Goal: Task Accomplishment & Management: Manage account settings

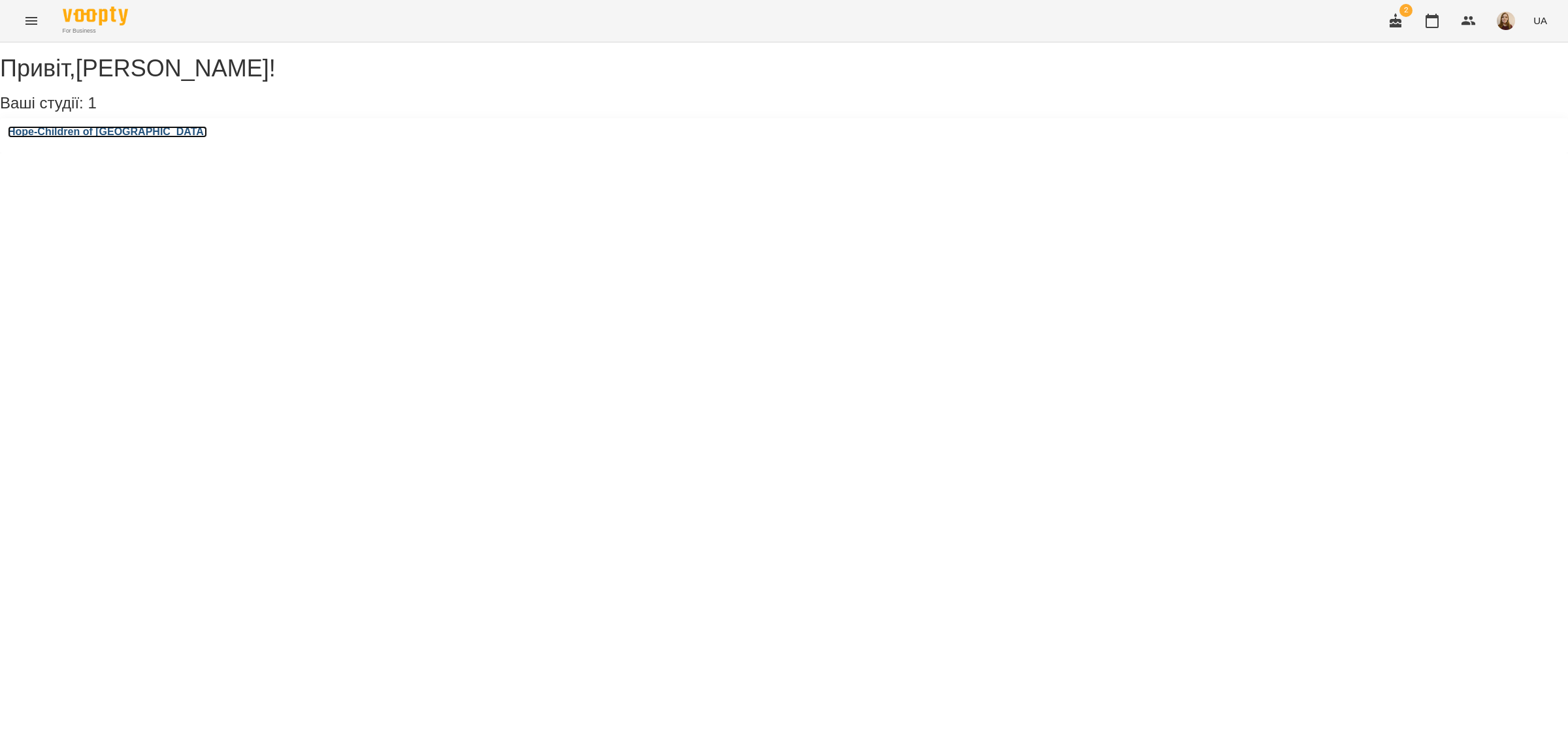
click at [106, 138] on h3 "Hope-Children of [GEOGRAPHIC_DATA]" at bounding box center [107, 132] width 199 height 12
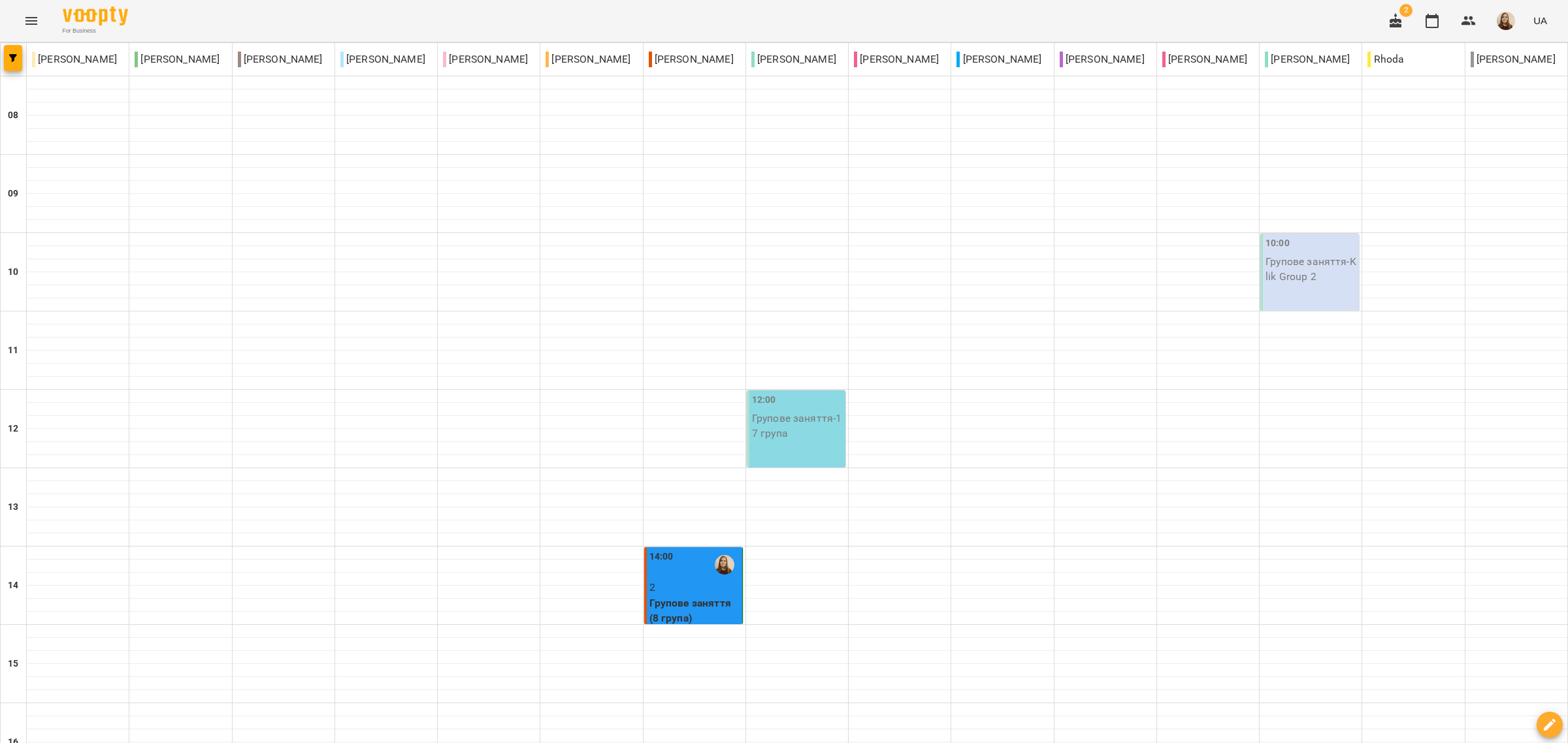
scroll to position [245, 0]
type input "**********"
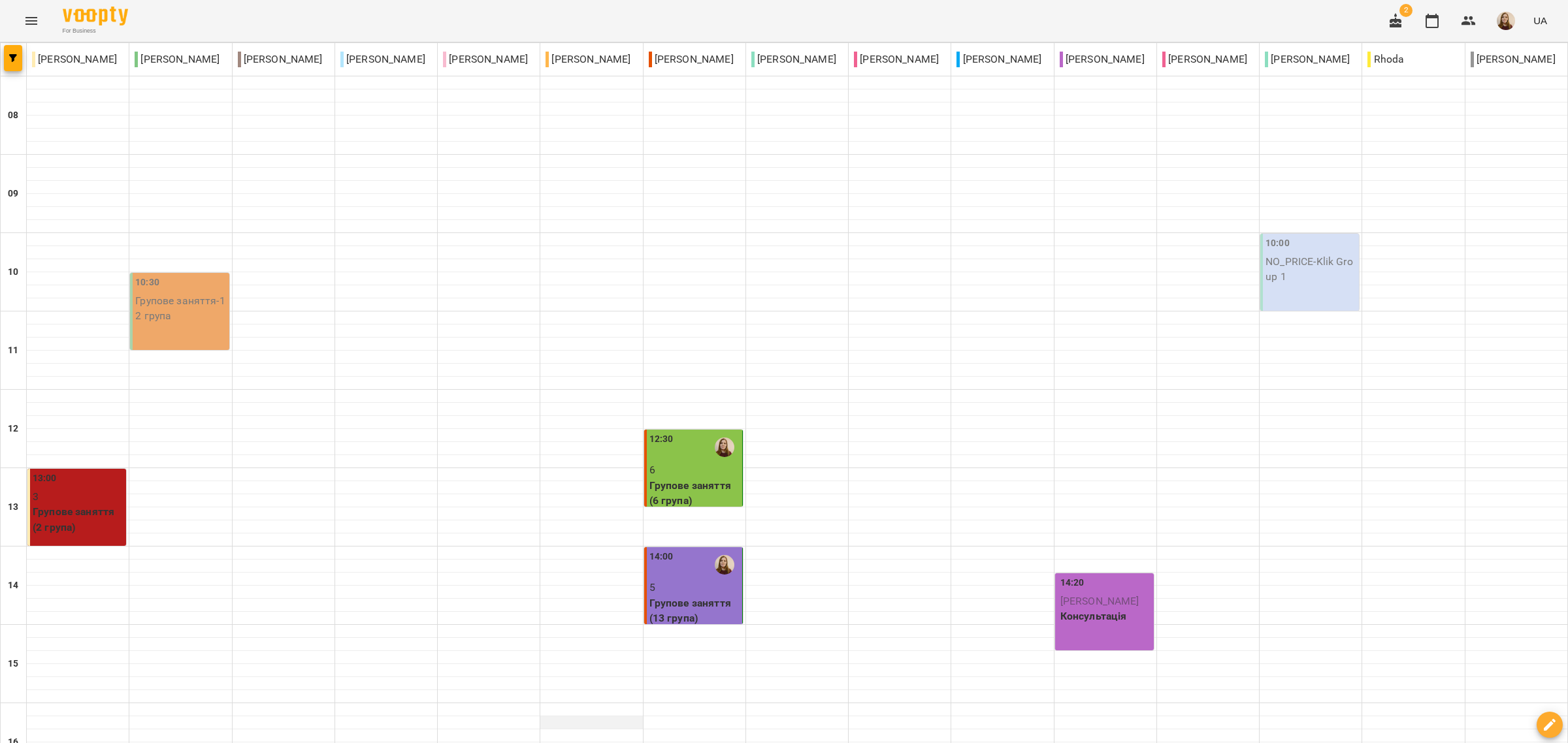
scroll to position [245, 0]
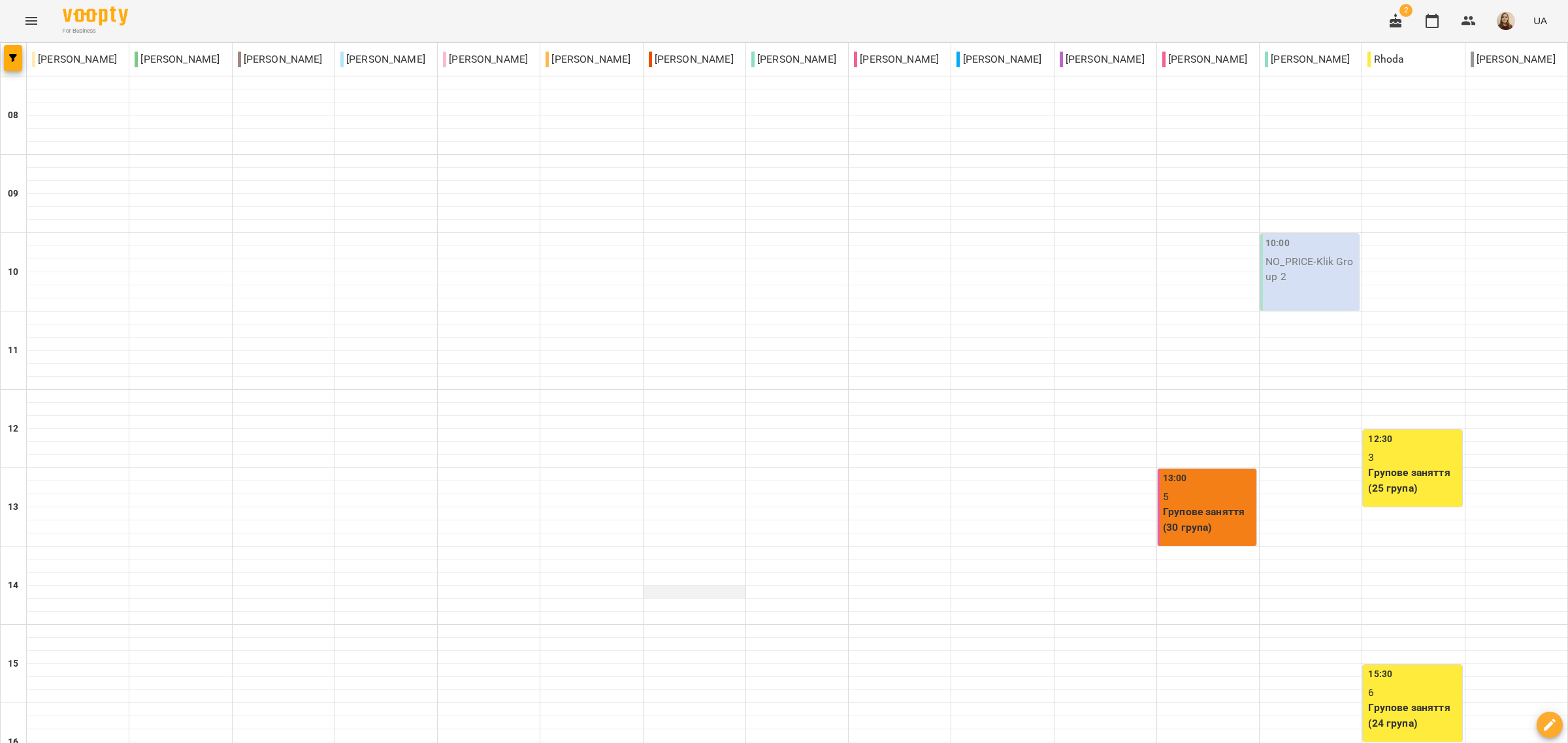
scroll to position [327, 0]
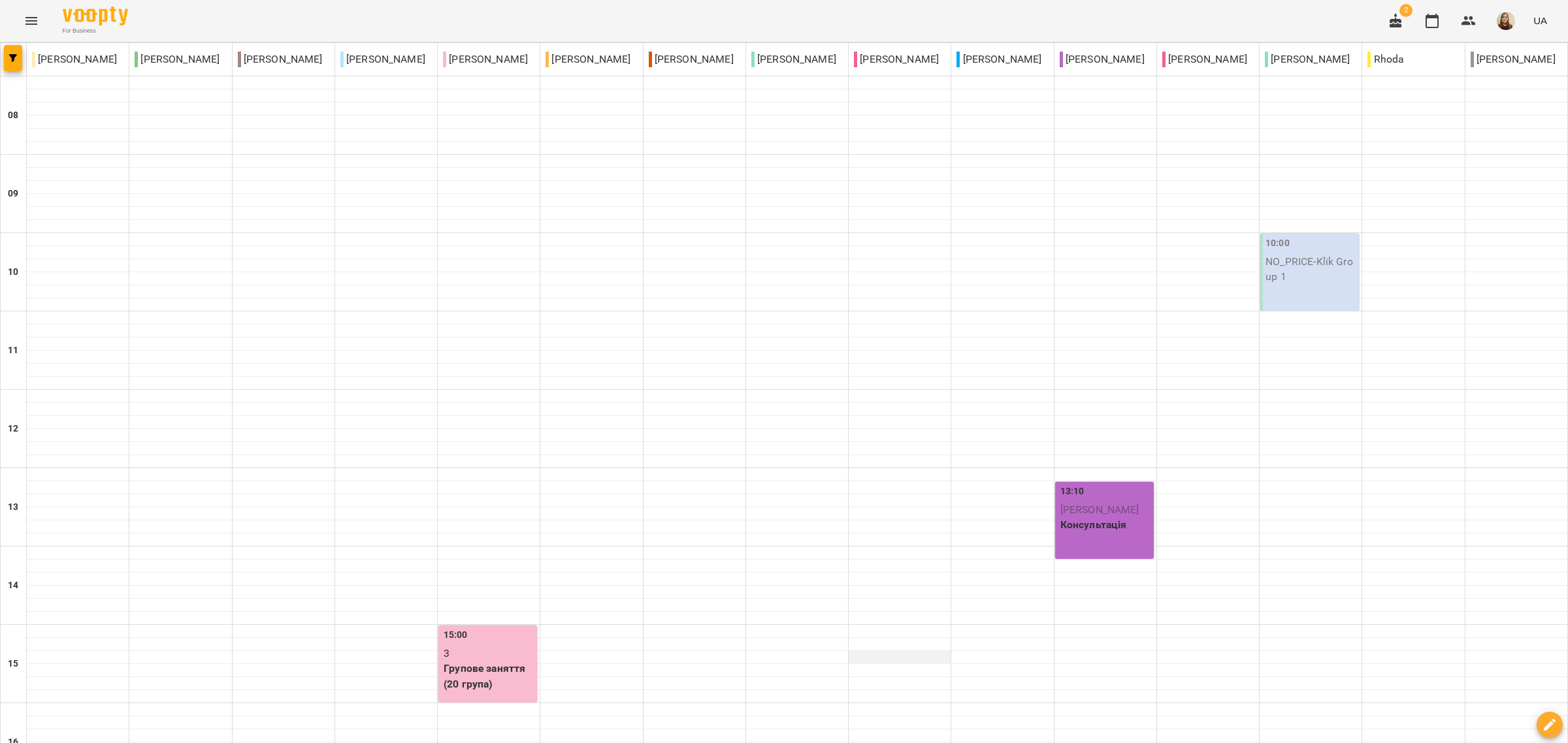
scroll to position [82, 0]
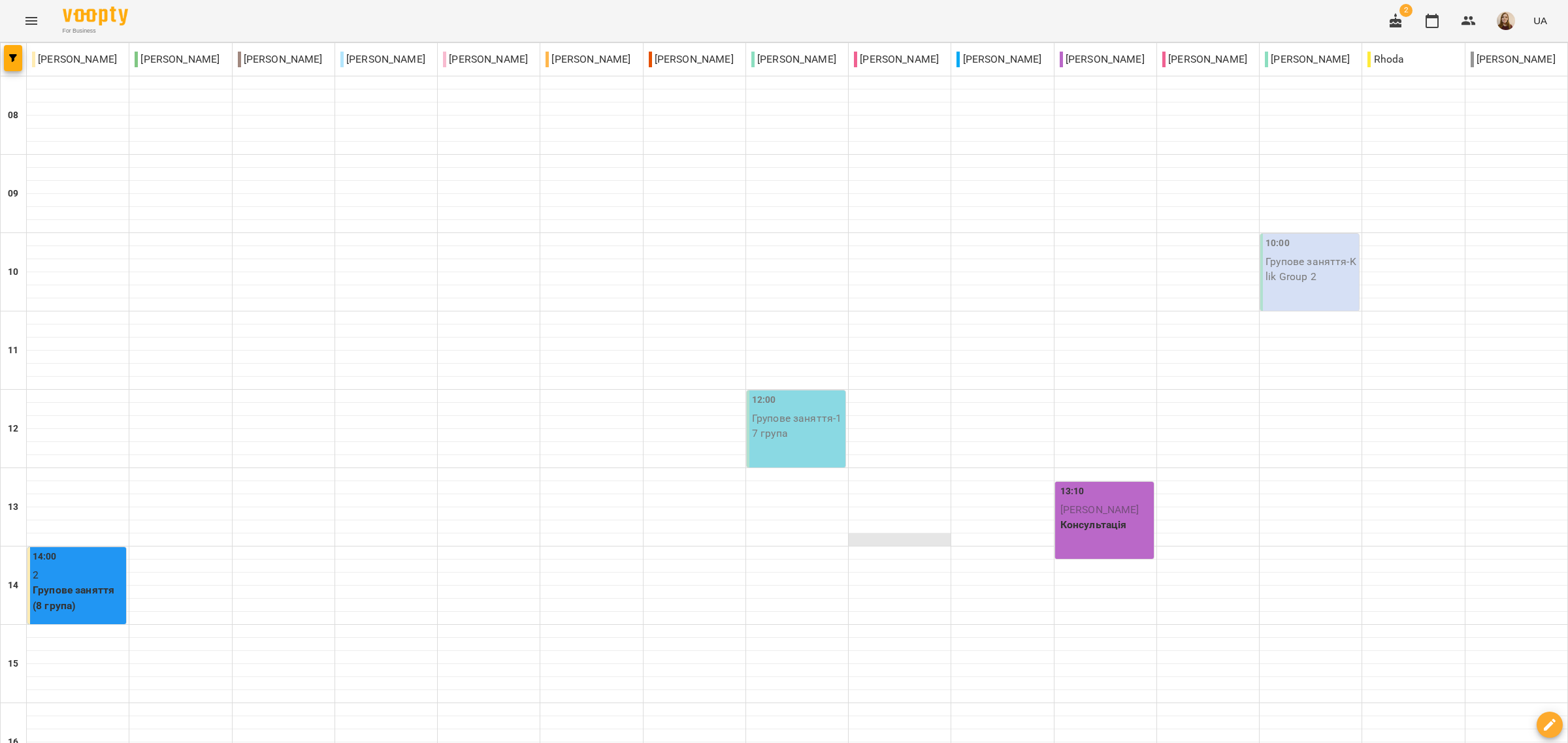
scroll to position [327, 0]
type input "**********"
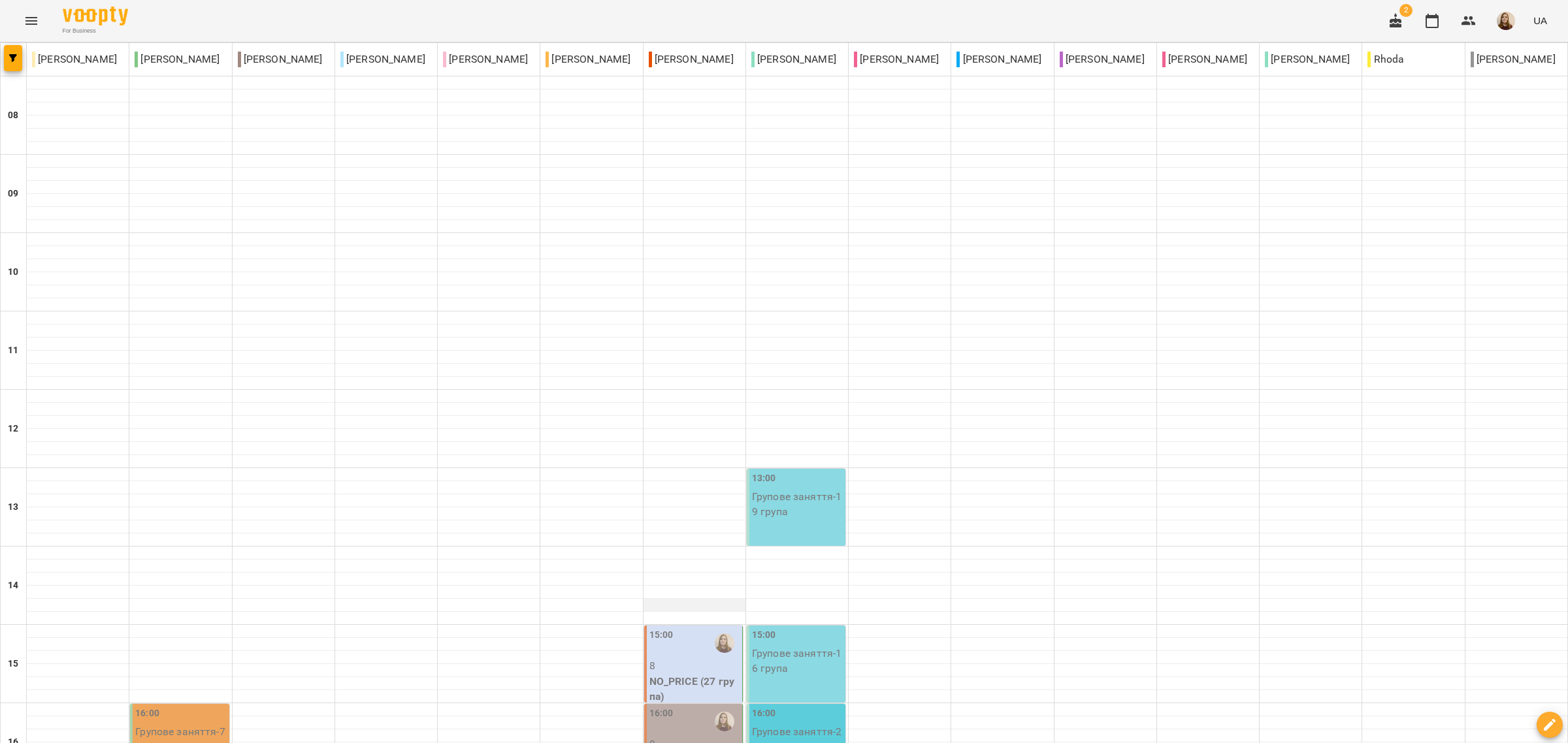
scroll to position [245, 0]
click at [696, 628] on div "15:00" at bounding box center [694, 643] width 90 height 30
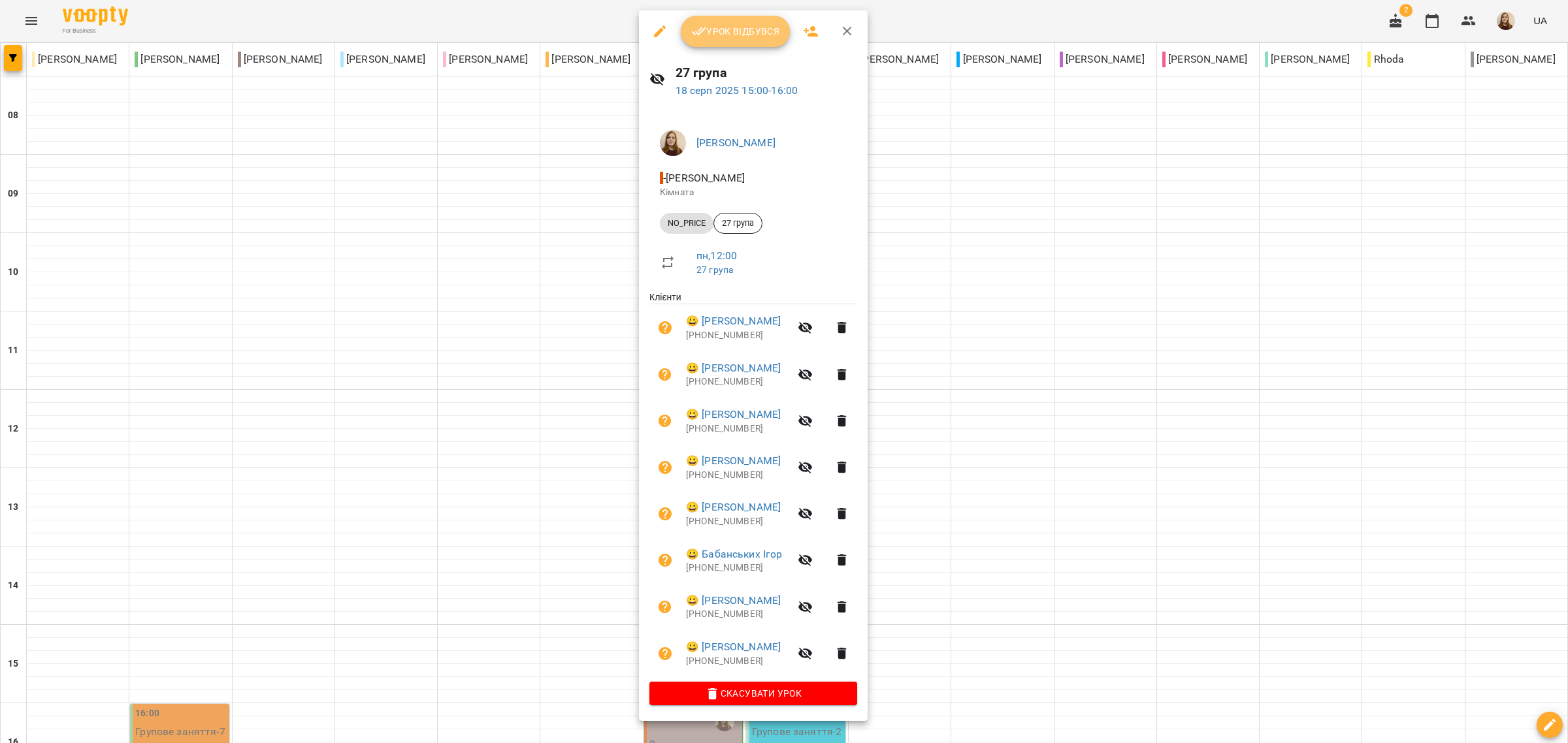
click at [747, 16] on button "Урок відбувся" at bounding box center [736, 31] width 110 height 31
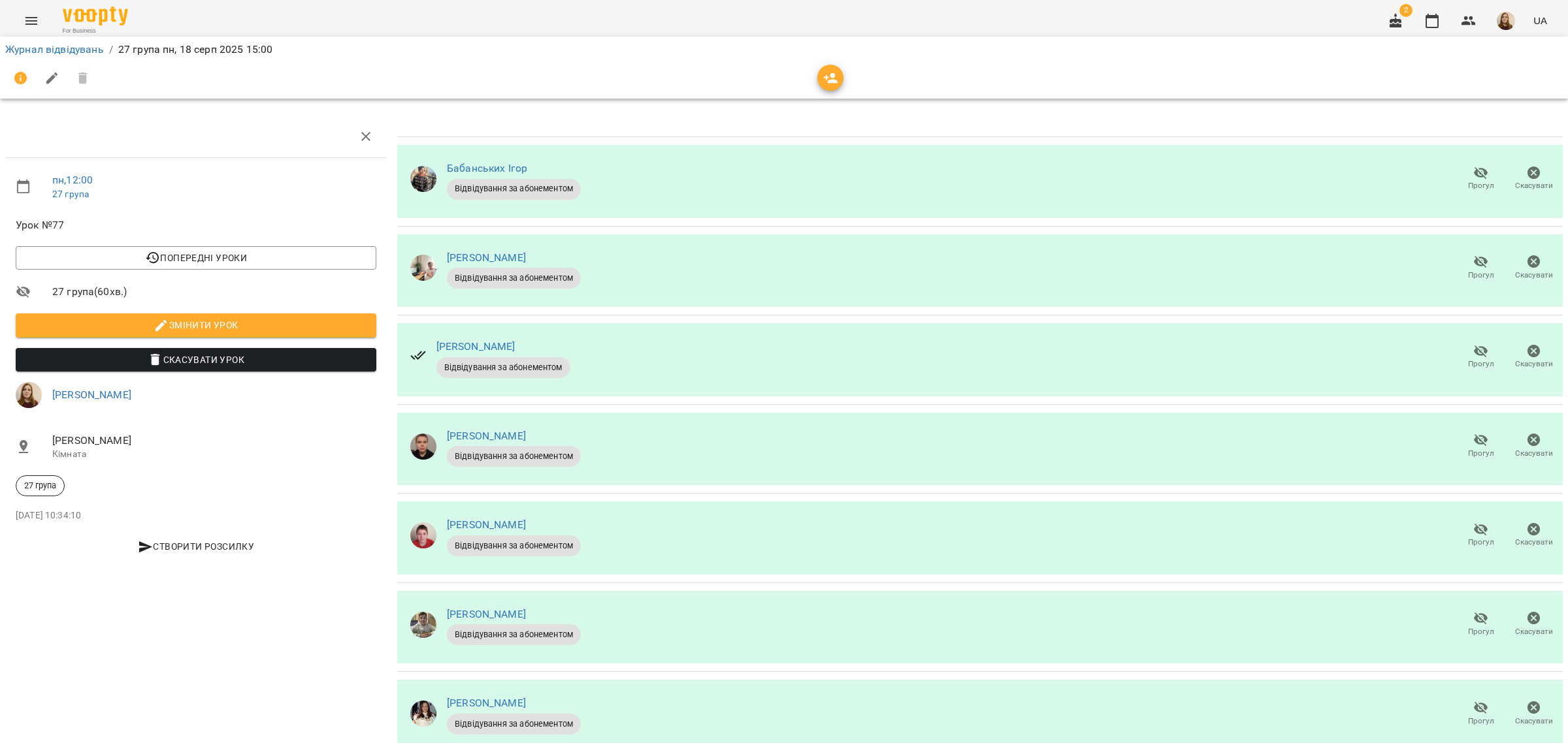
click at [1473, 176] on icon "button" at bounding box center [1481, 173] width 16 height 16
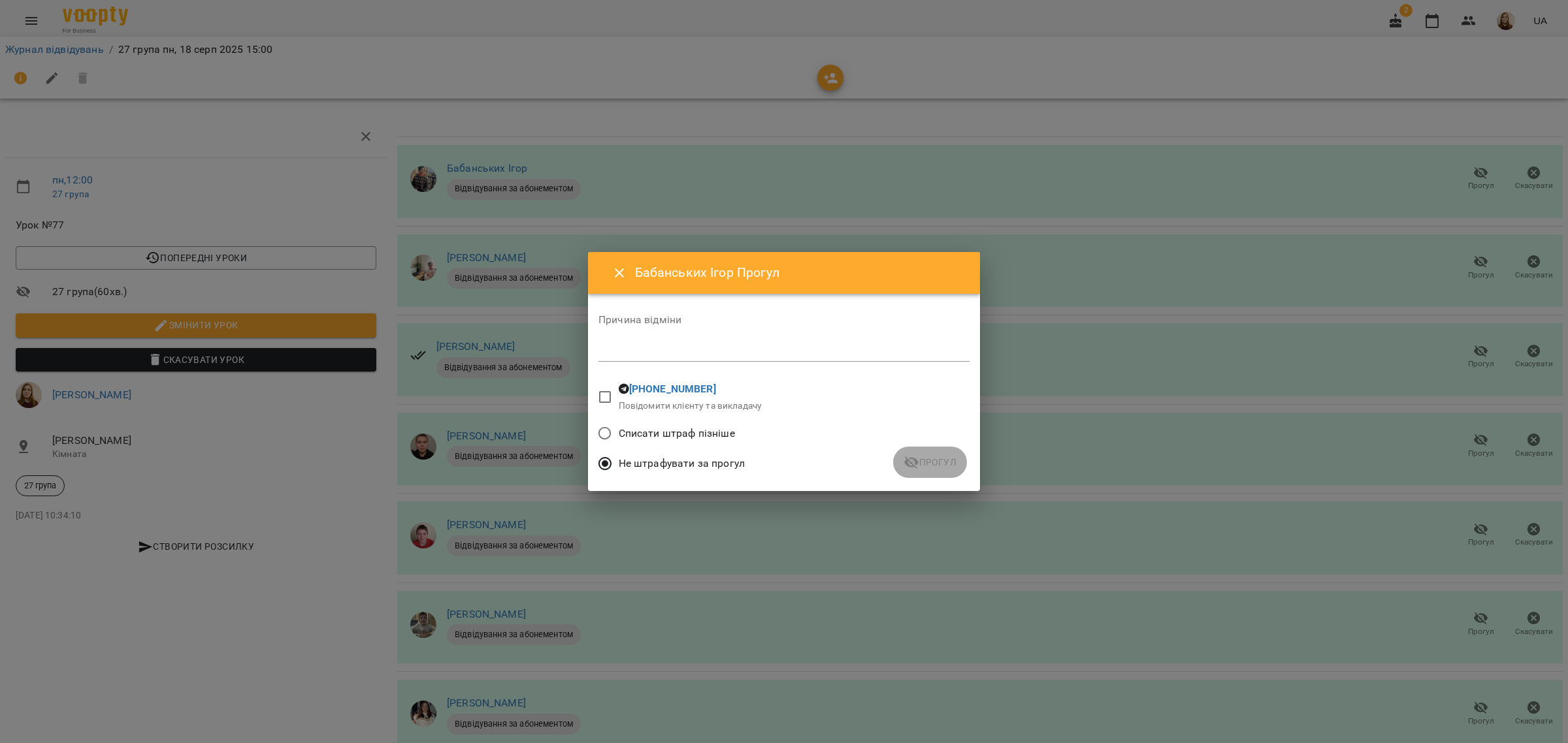
click at [665, 461] on span "Не штрафувати за прогул" at bounding box center [682, 464] width 126 height 16
click at [919, 459] on div "Не штрафувати за прогул" at bounding box center [783, 465] width 371 height 31
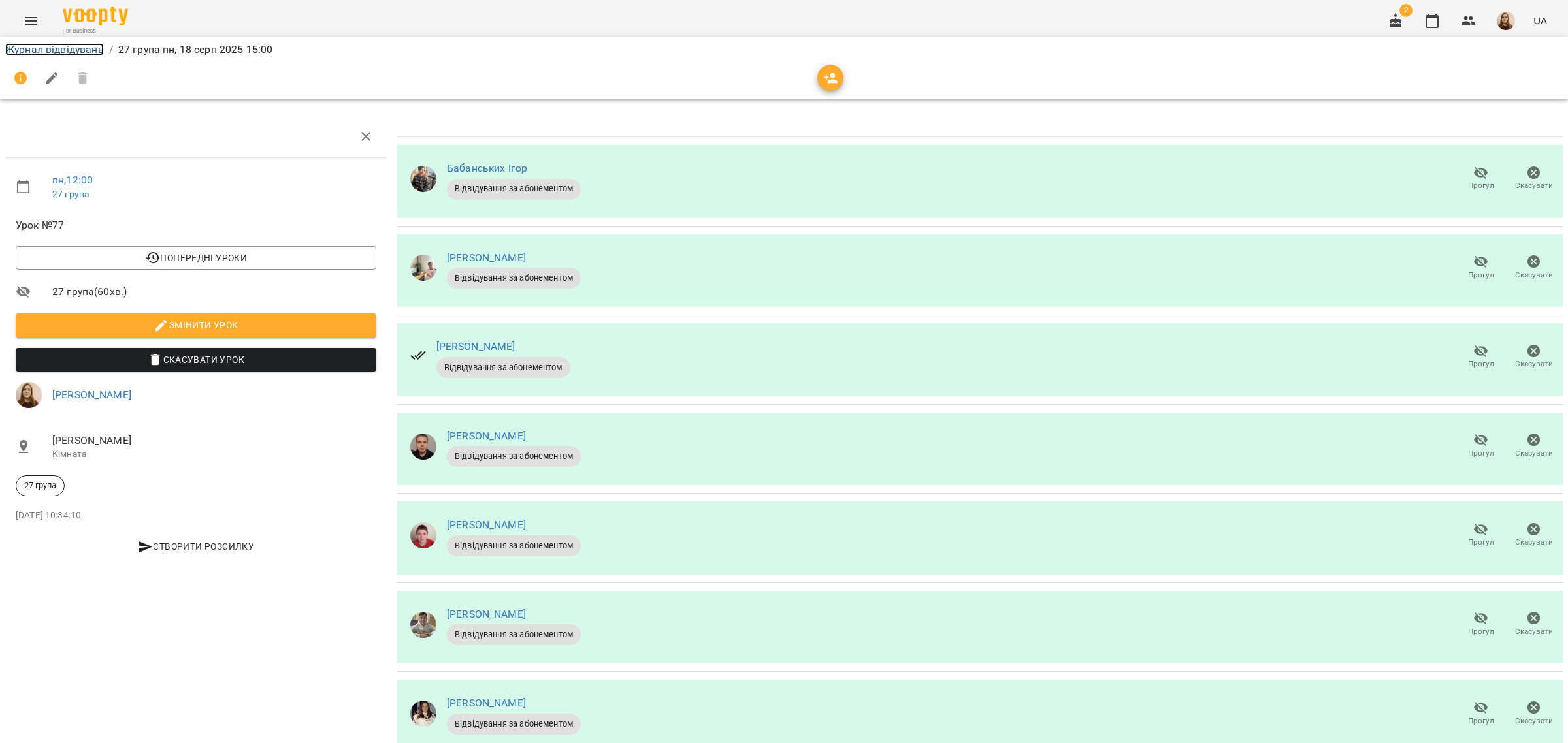
click at [67, 49] on link "Журнал відвідувань" at bounding box center [54, 49] width 99 height 12
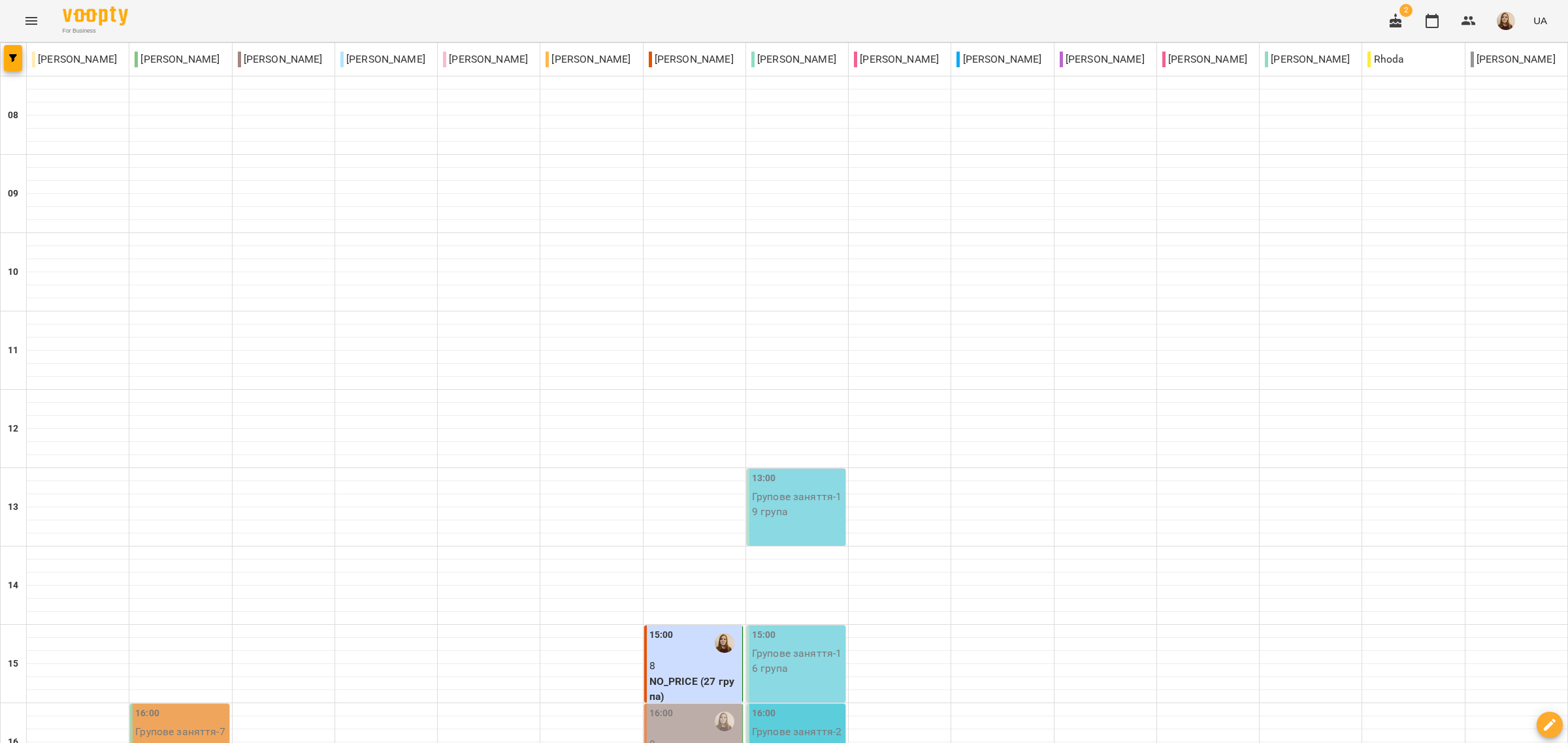
scroll to position [327, 0]
click at [701, 658] on p "8" at bounding box center [694, 666] width 90 height 16
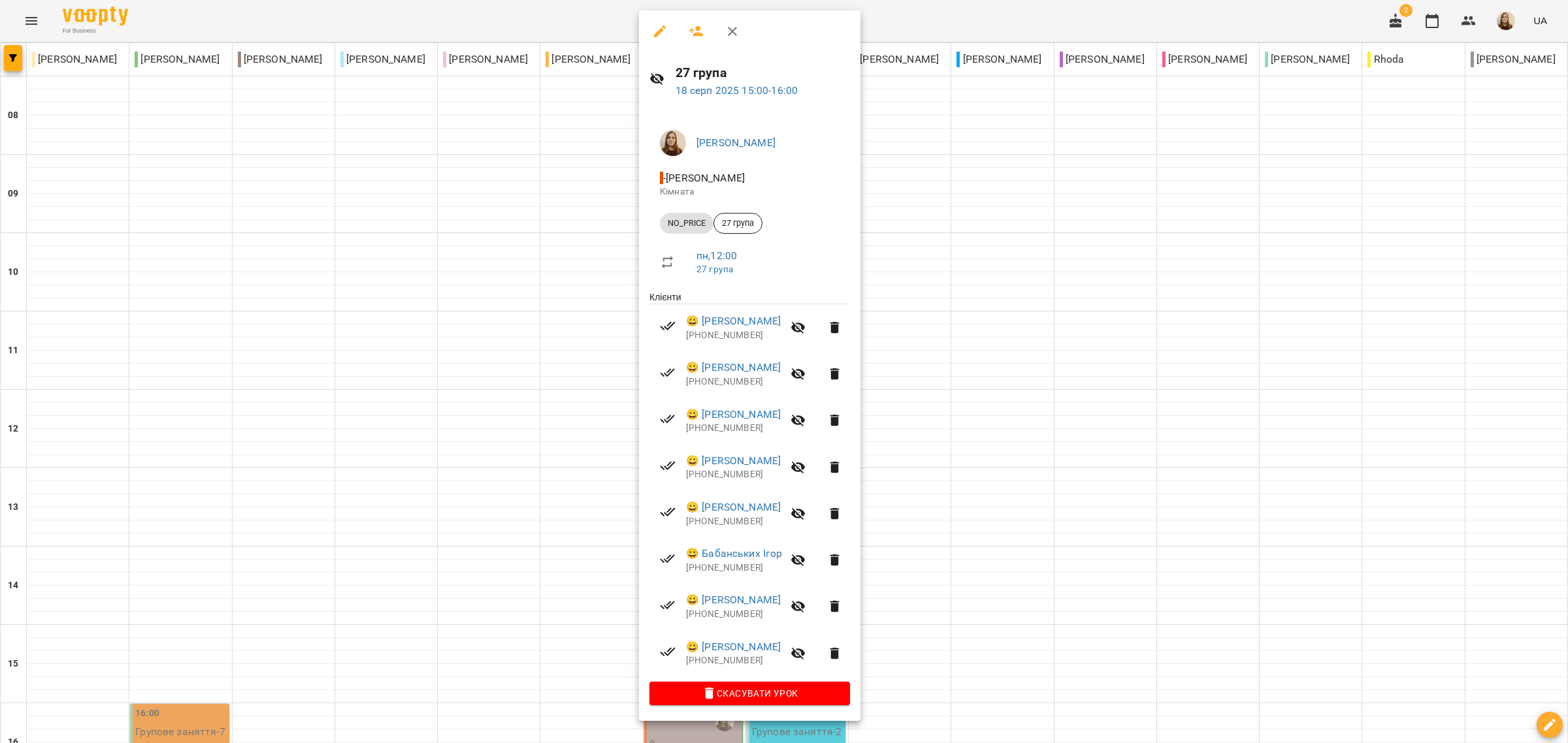
click at [806, 653] on icon "button" at bounding box center [798, 654] width 16 height 16
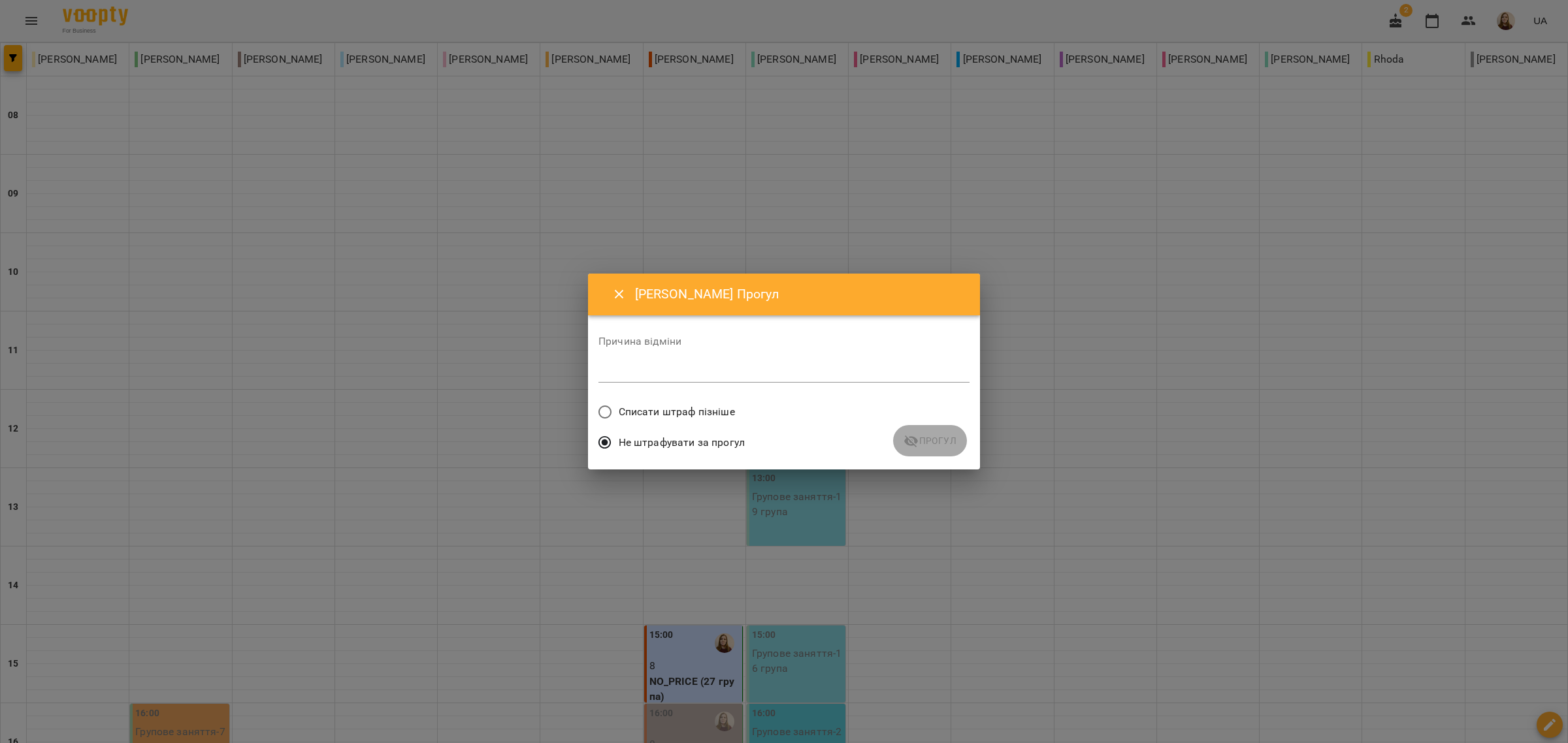
click at [658, 436] on span "Не штрафувати за прогул" at bounding box center [682, 443] width 126 height 16
click at [614, 299] on icon "Close" at bounding box center [619, 295] width 16 height 16
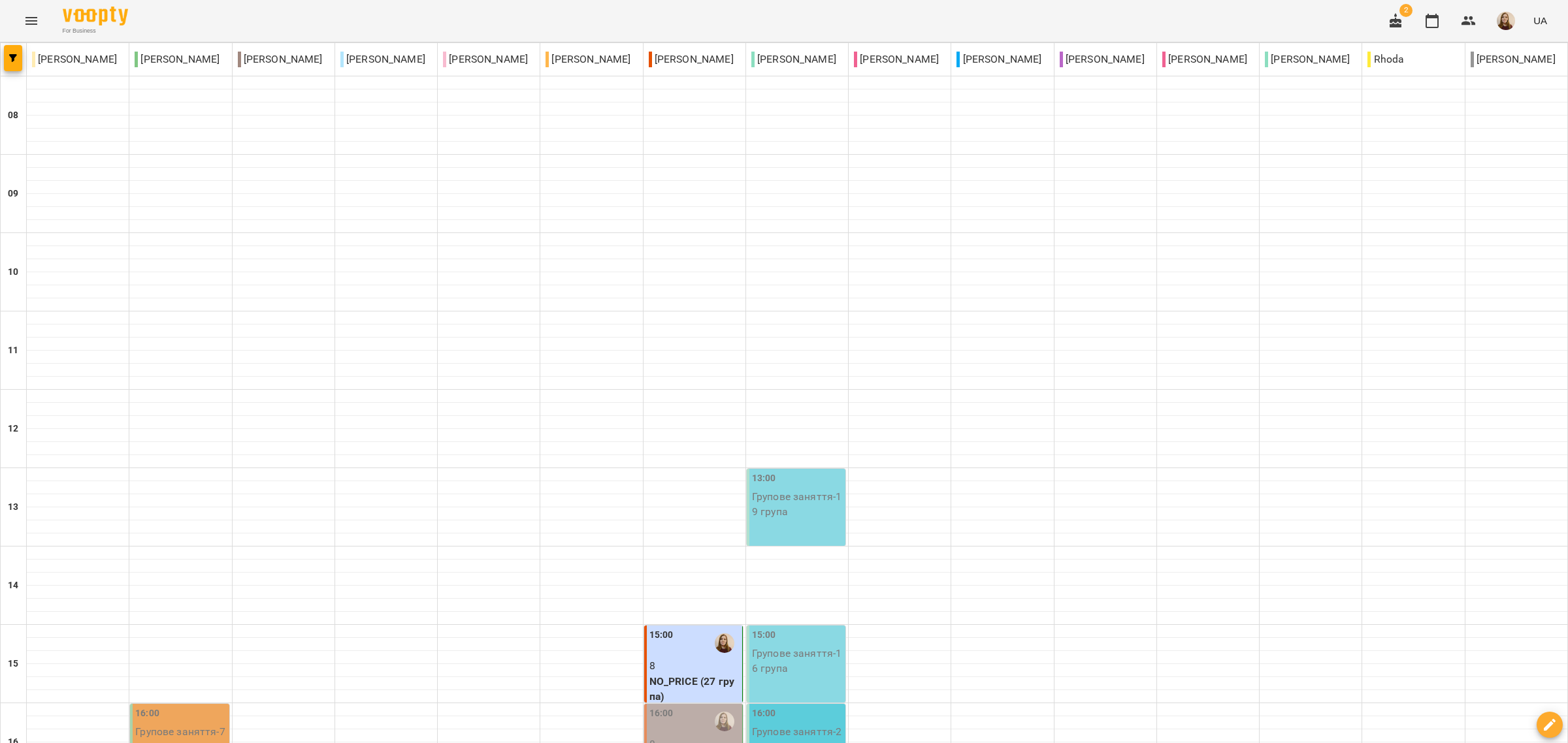
click at [668, 658] on p "8" at bounding box center [694, 666] width 90 height 16
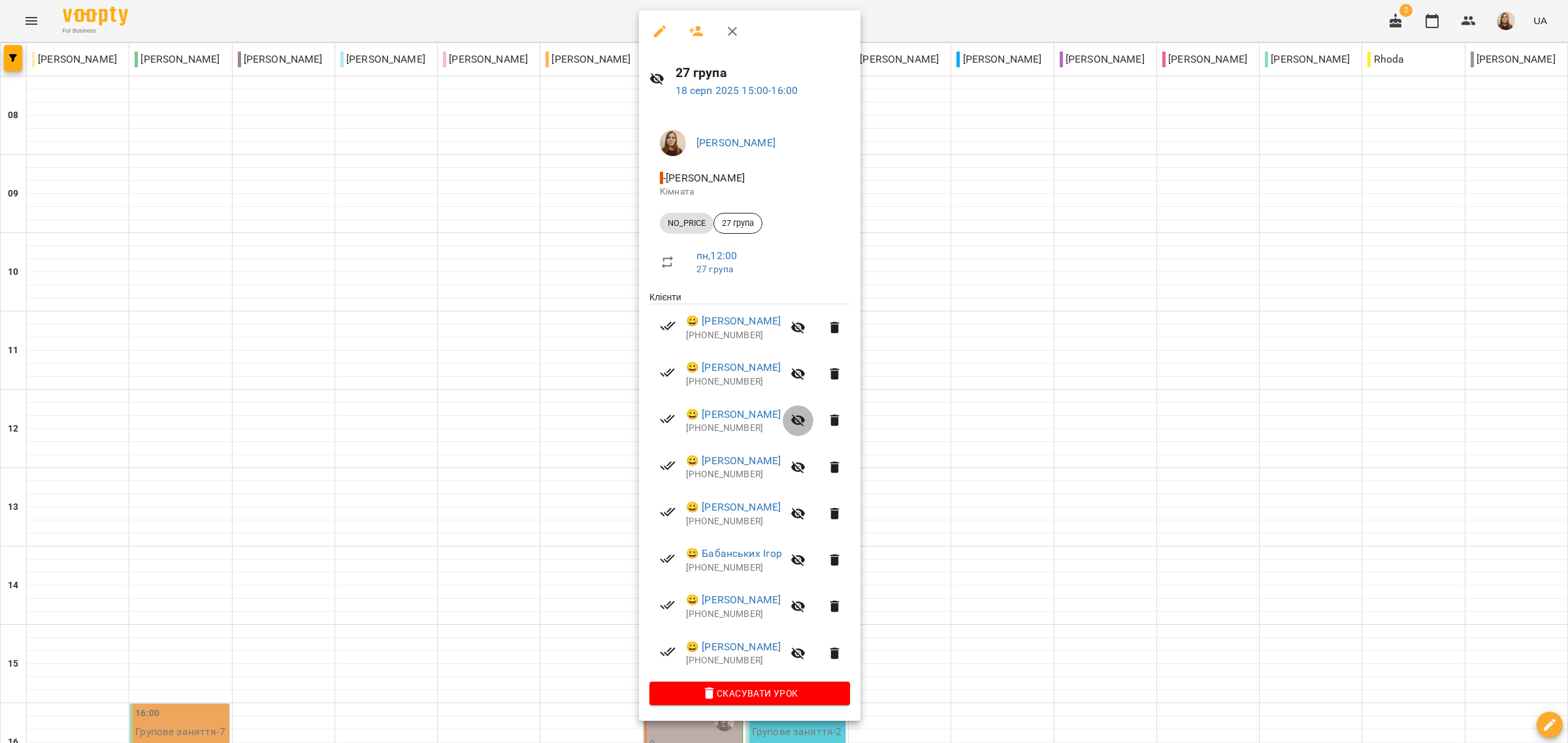
click at [805, 418] on icon "button" at bounding box center [798, 421] width 14 height 12
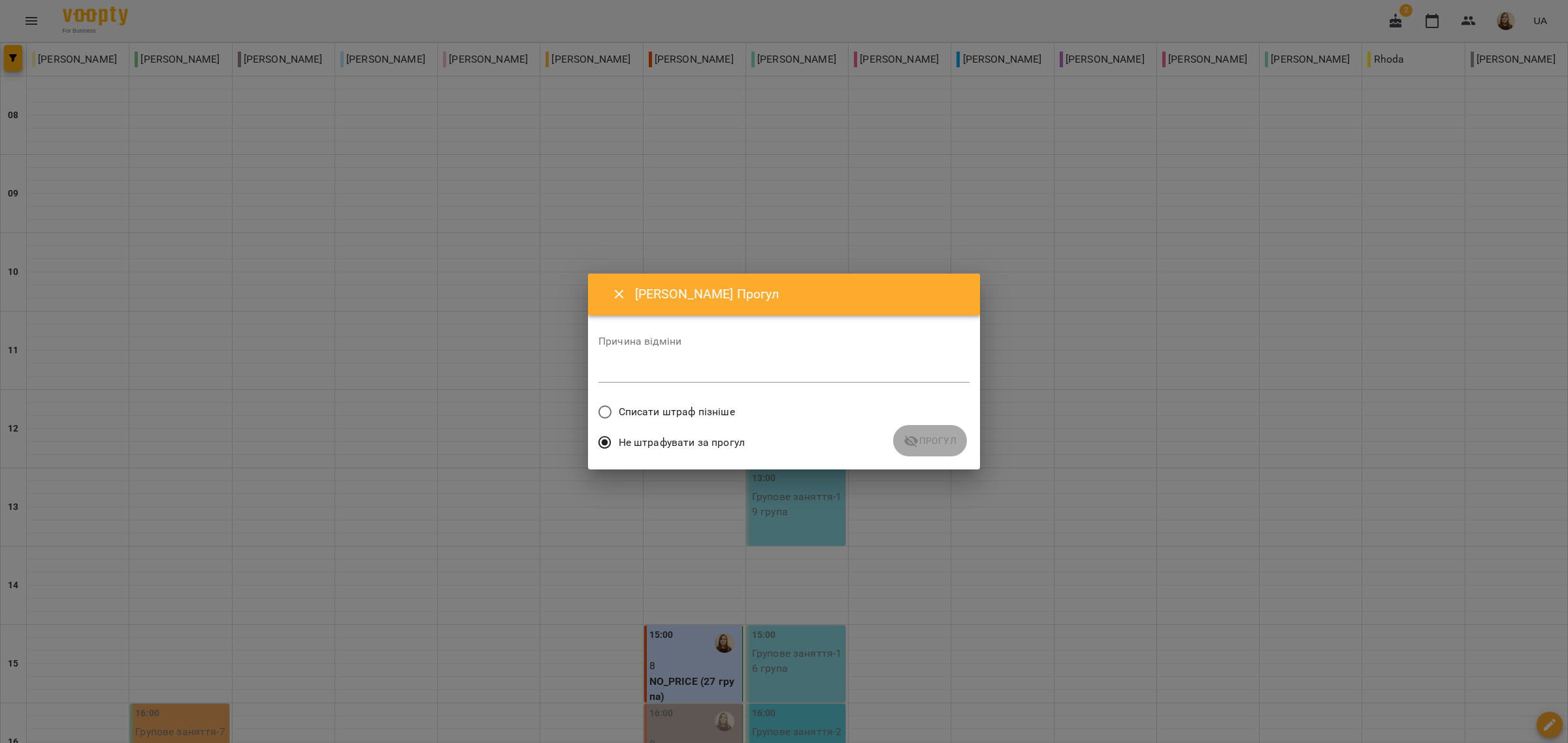
click at [688, 411] on span "Списати штраф пізніше" at bounding box center [677, 412] width 116 height 16
click at [912, 443] on icon "submit" at bounding box center [911, 442] width 16 height 16
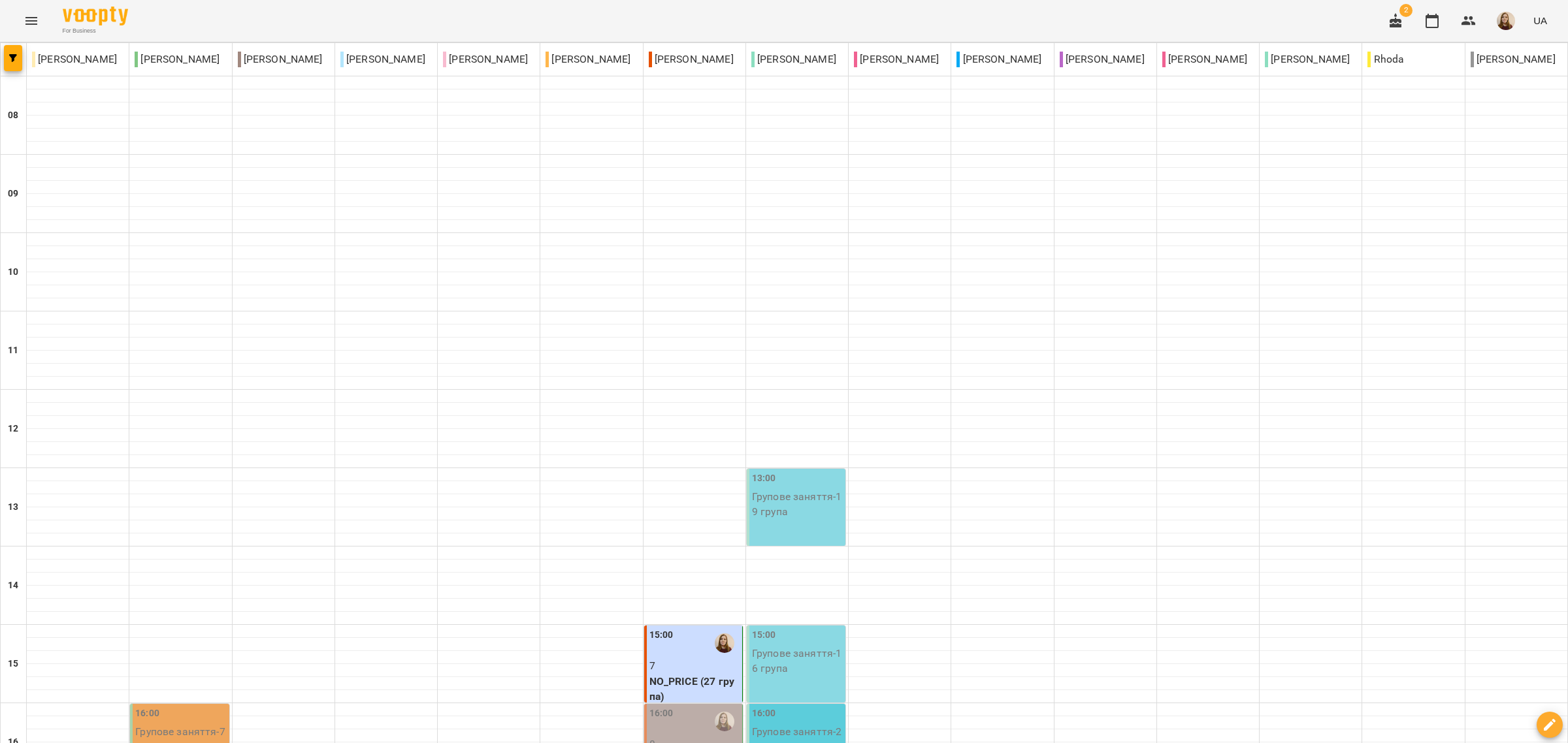
click at [660, 658] on p "7" at bounding box center [694, 666] width 90 height 16
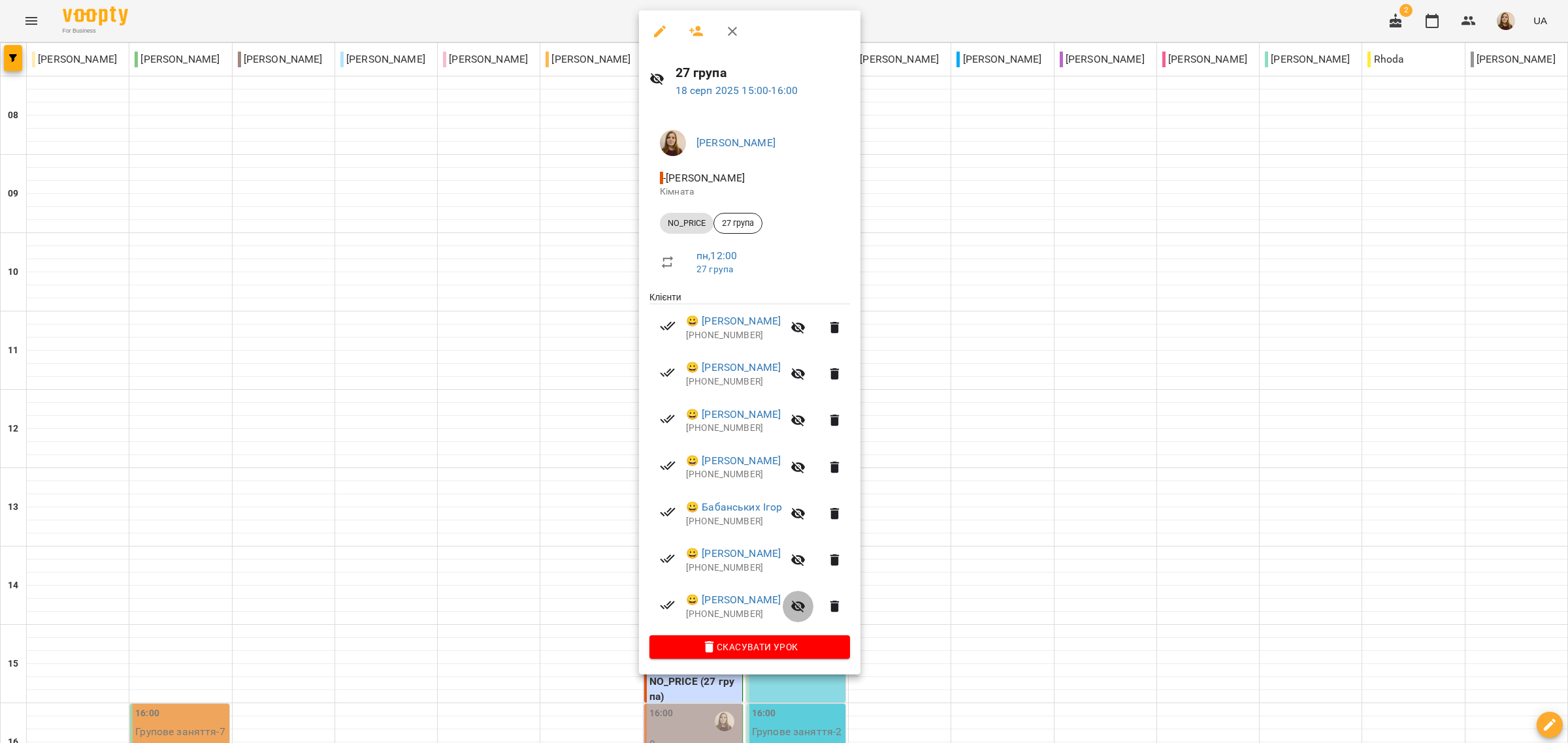
click at [806, 611] on icon "button" at bounding box center [798, 607] width 16 height 16
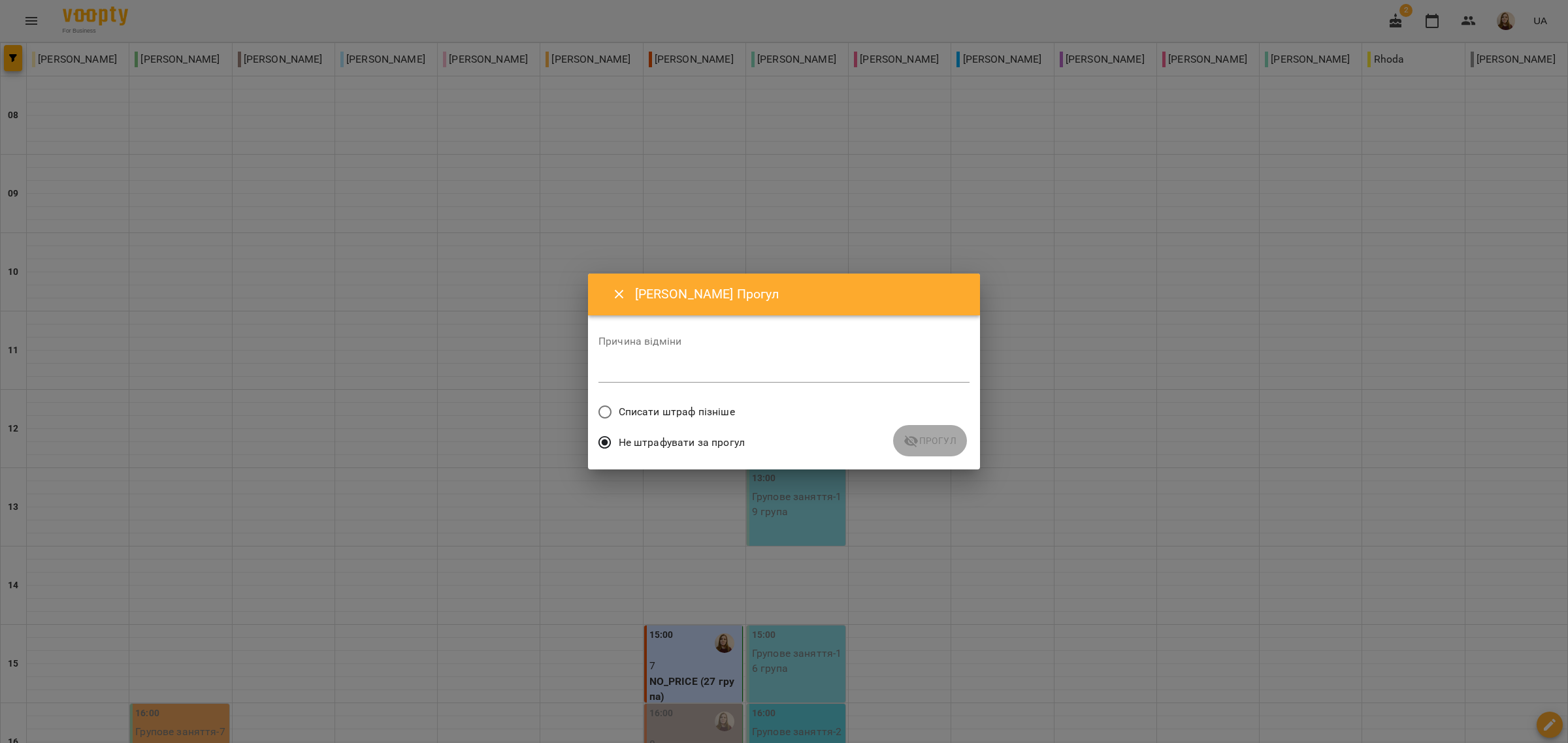
click at [674, 411] on span "Списати штраф пізніше" at bounding box center [677, 412] width 116 height 16
click at [927, 445] on span "Прогул" at bounding box center [929, 441] width 53 height 16
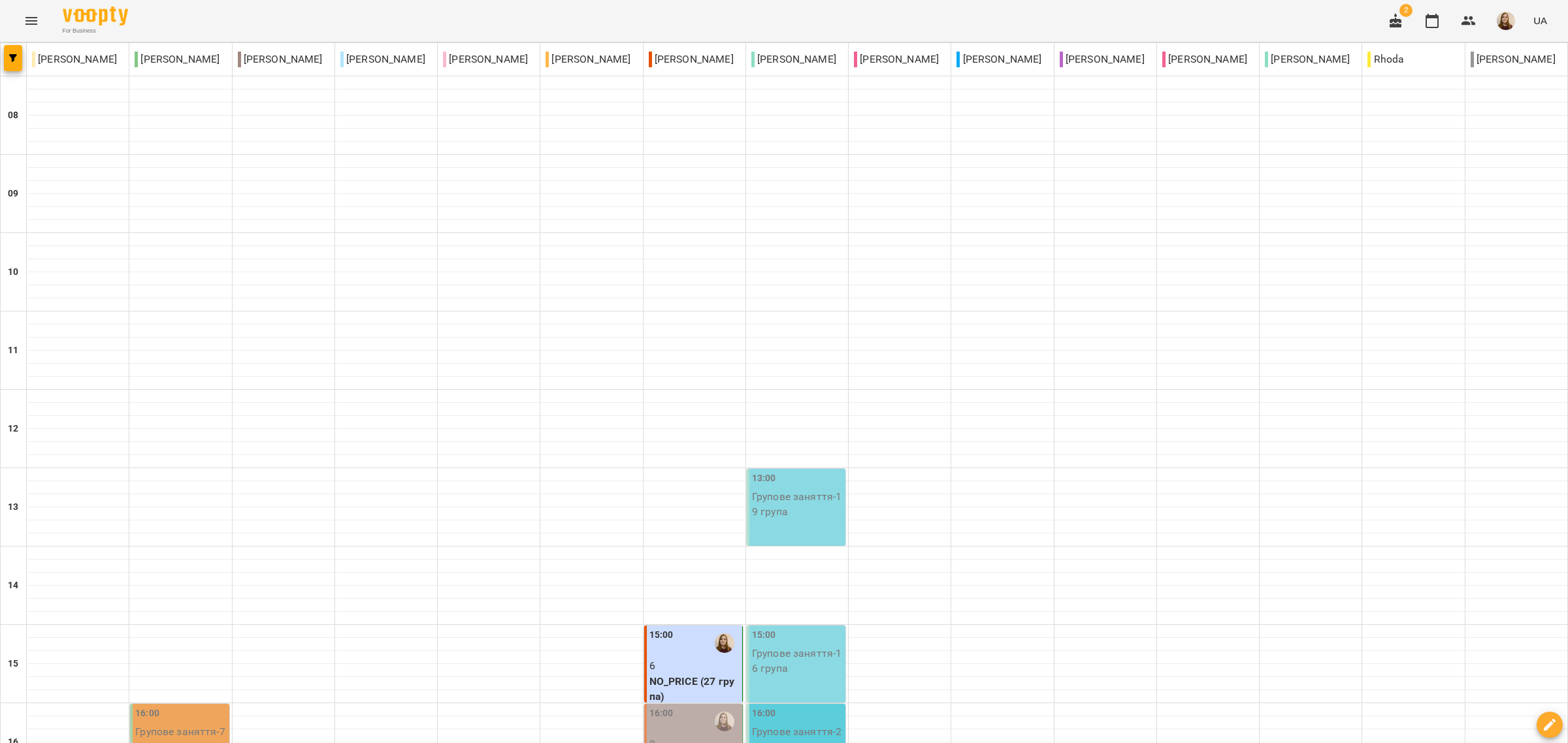
click at [694, 674] on p "NO_PRICE (27 група)" at bounding box center [694, 689] width 90 height 31
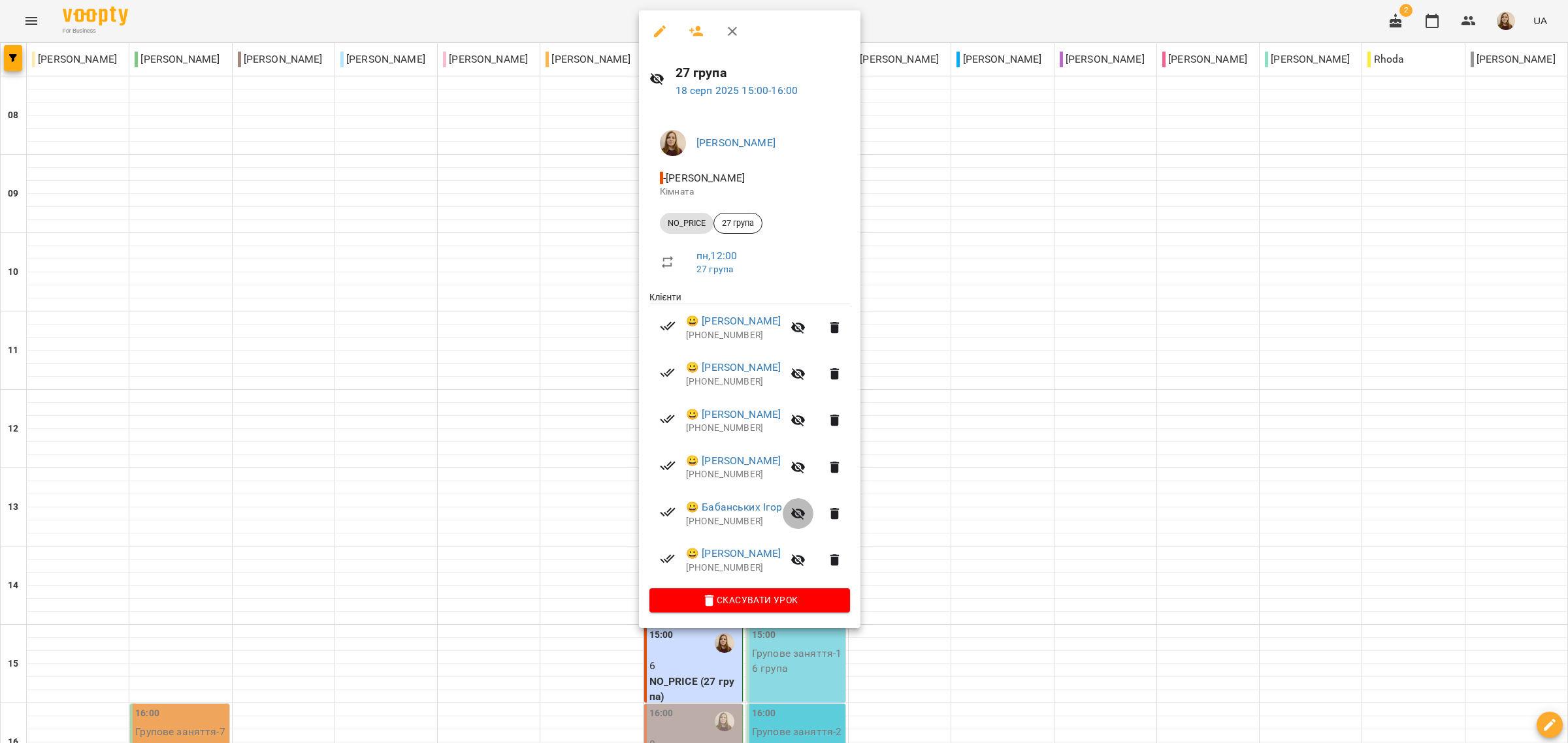
click at [805, 518] on icon "button" at bounding box center [798, 514] width 14 height 12
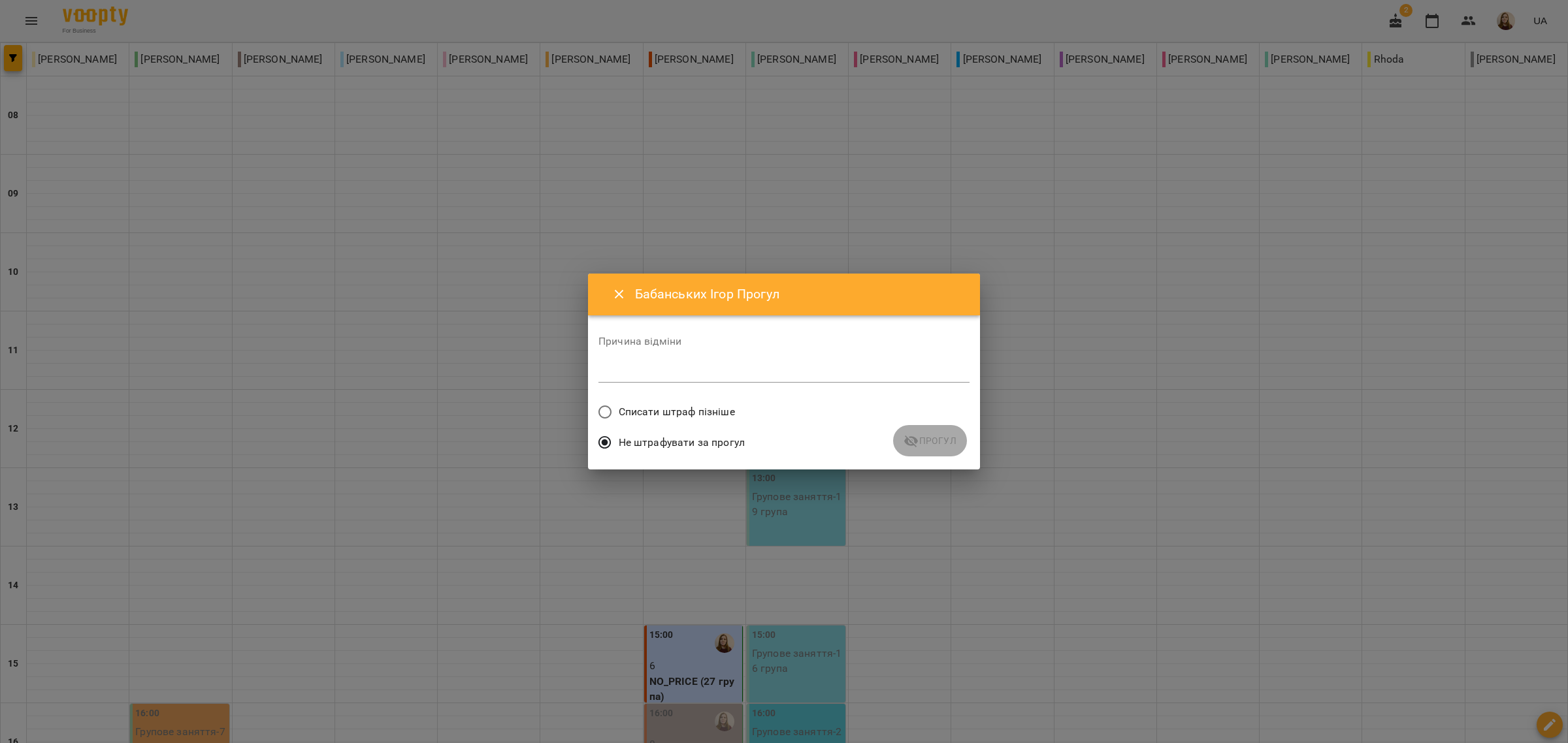
click at [641, 412] on span "Списати штраф пізніше" at bounding box center [677, 412] width 116 height 16
click at [937, 442] on span "Прогул" at bounding box center [929, 441] width 53 height 16
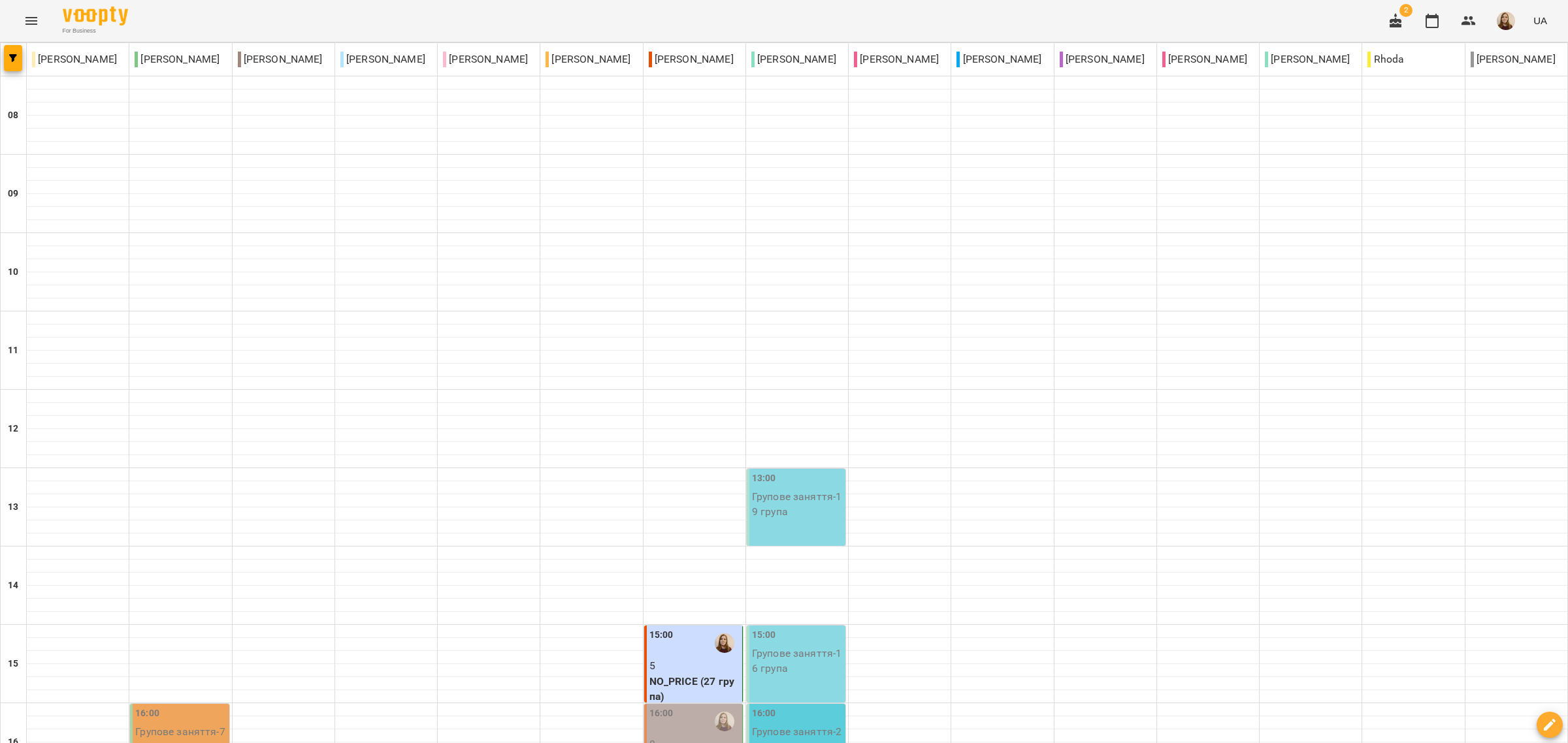
click at [683, 658] on p "5" at bounding box center [694, 666] width 90 height 16
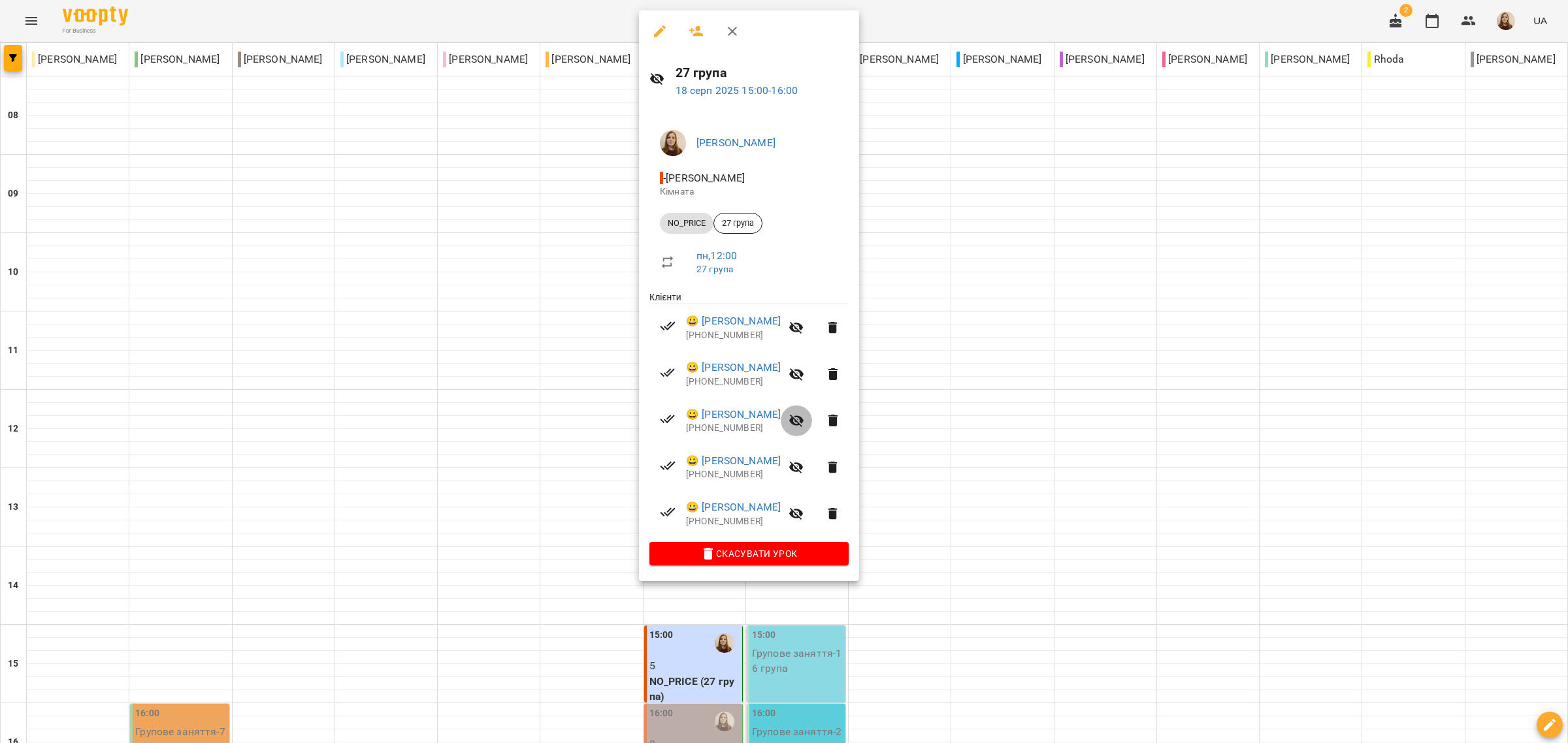
click at [804, 419] on icon "button" at bounding box center [796, 421] width 16 height 16
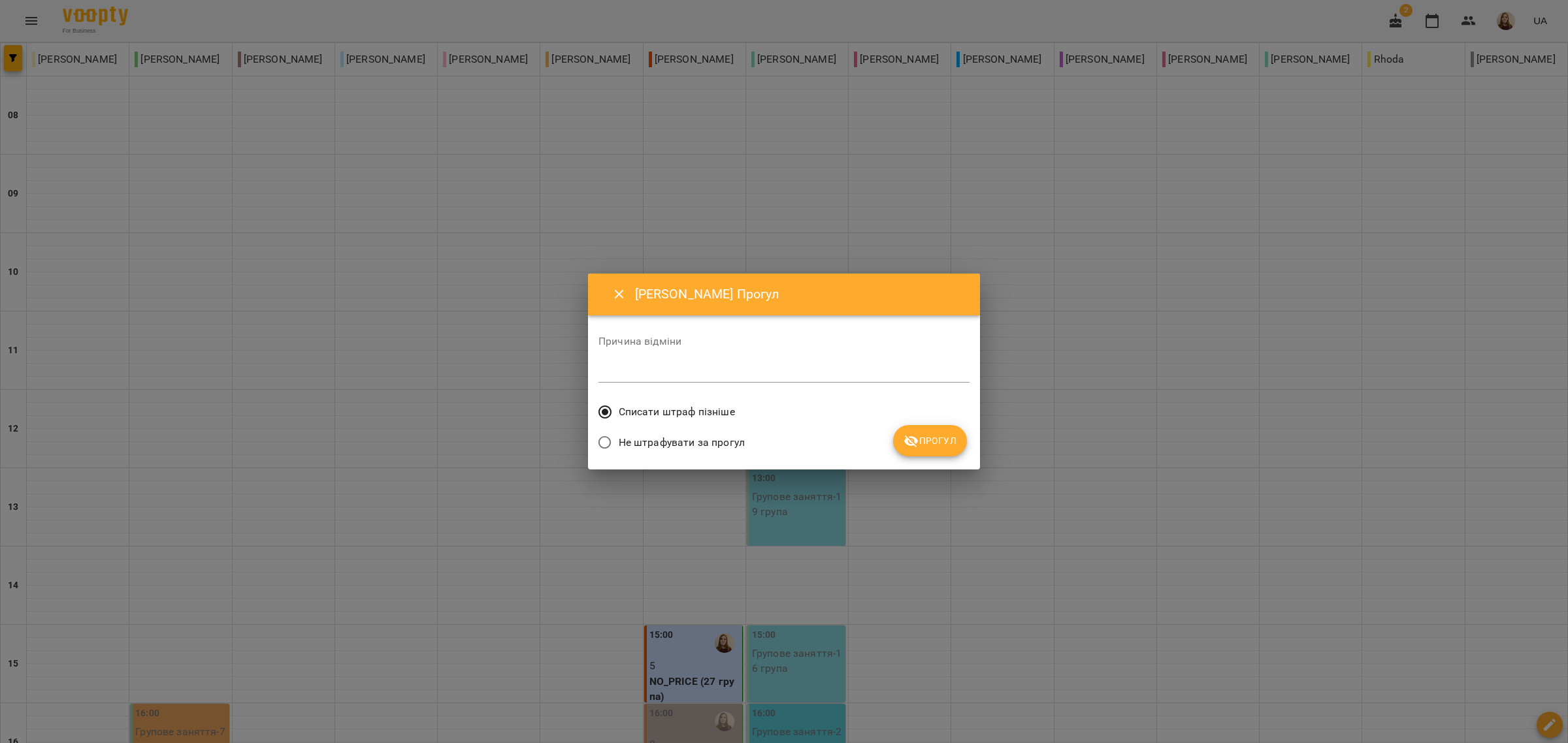
click at [912, 441] on icon "submit" at bounding box center [911, 442] width 16 height 16
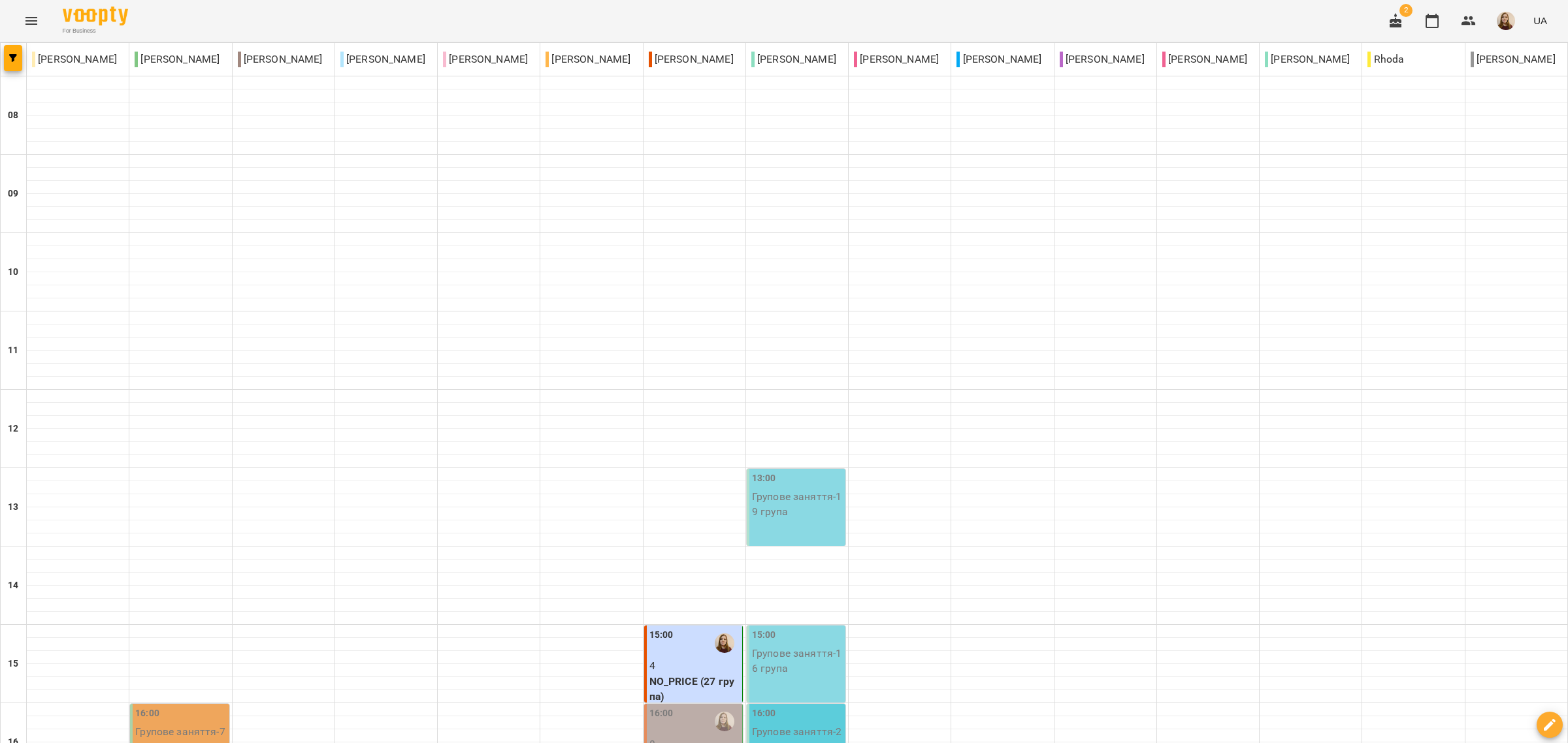
click at [691, 628] on div "15:00" at bounding box center [694, 643] width 90 height 30
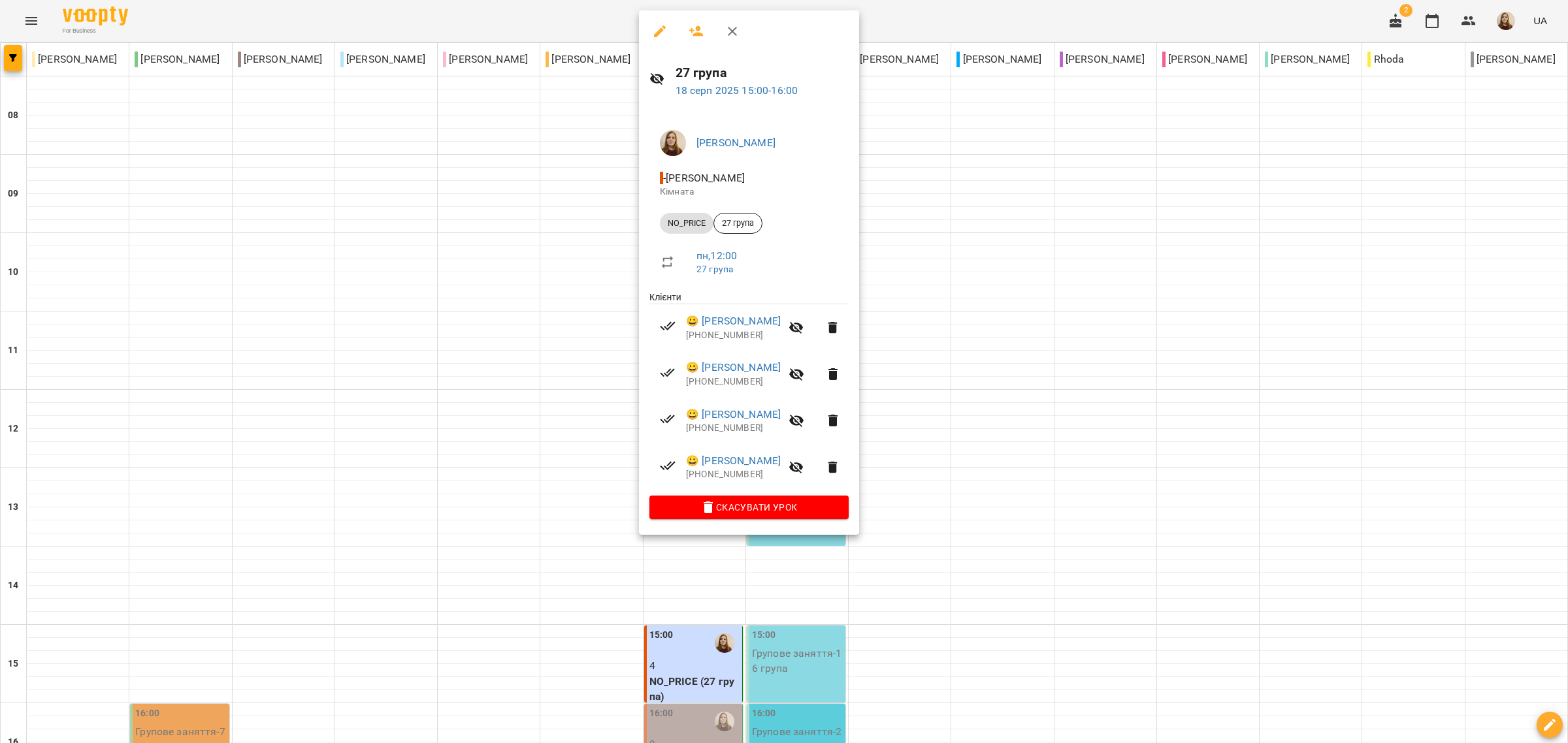
click at [804, 419] on icon "button" at bounding box center [796, 421] width 16 height 16
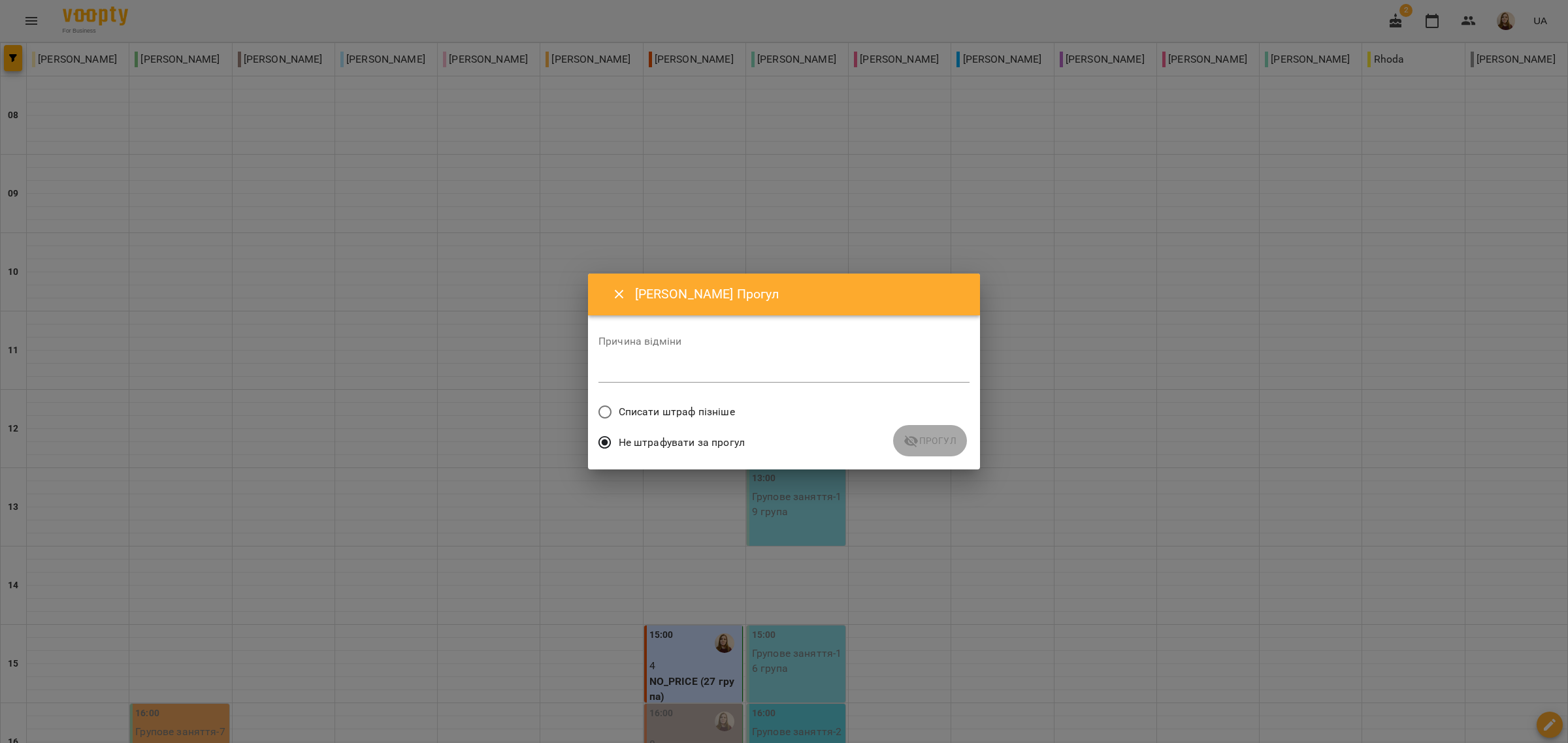
click at [684, 413] on span "Списати штраф пізніше" at bounding box center [677, 412] width 116 height 16
click at [905, 439] on icon "submit" at bounding box center [911, 442] width 16 height 16
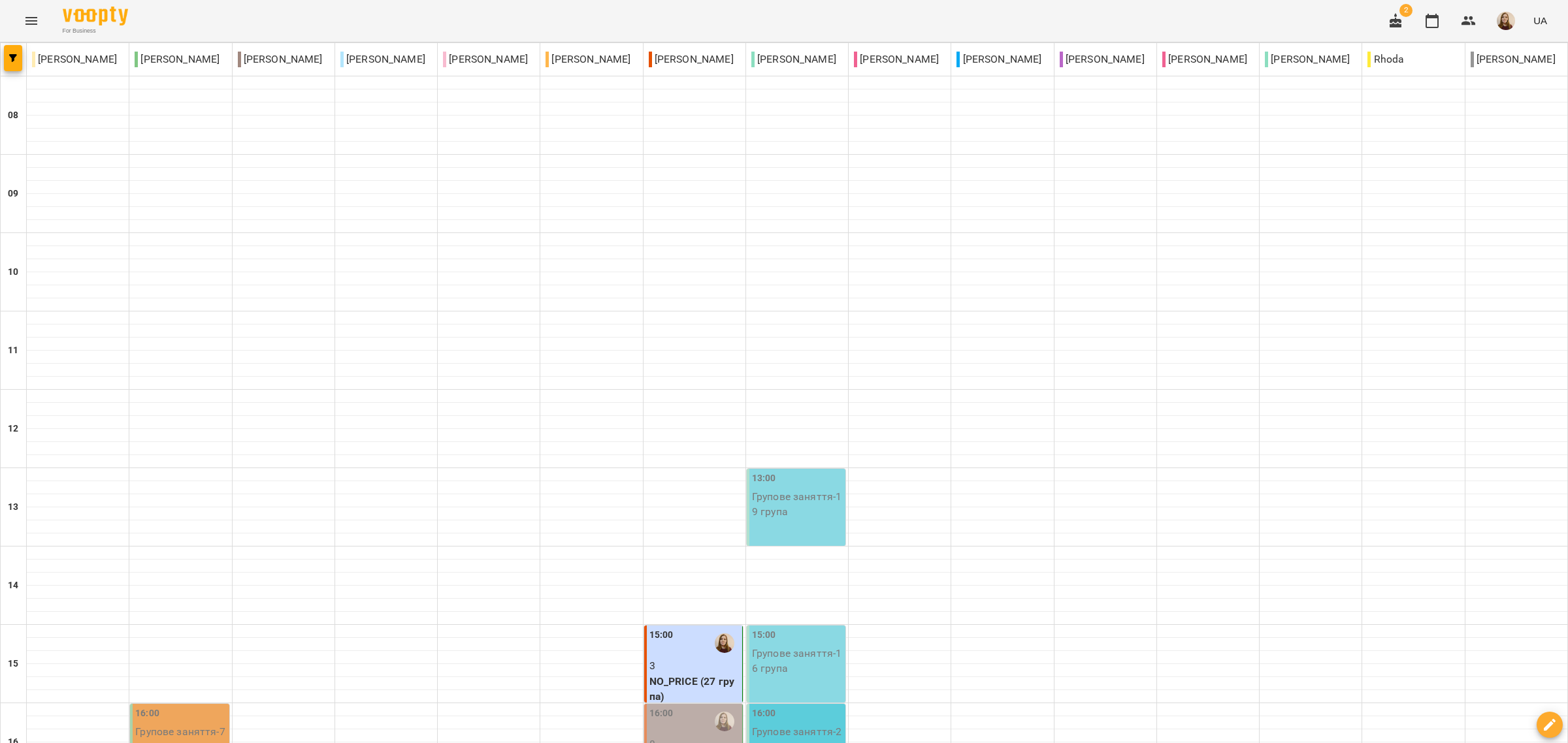
click at [684, 658] on p "3" at bounding box center [694, 666] width 90 height 16
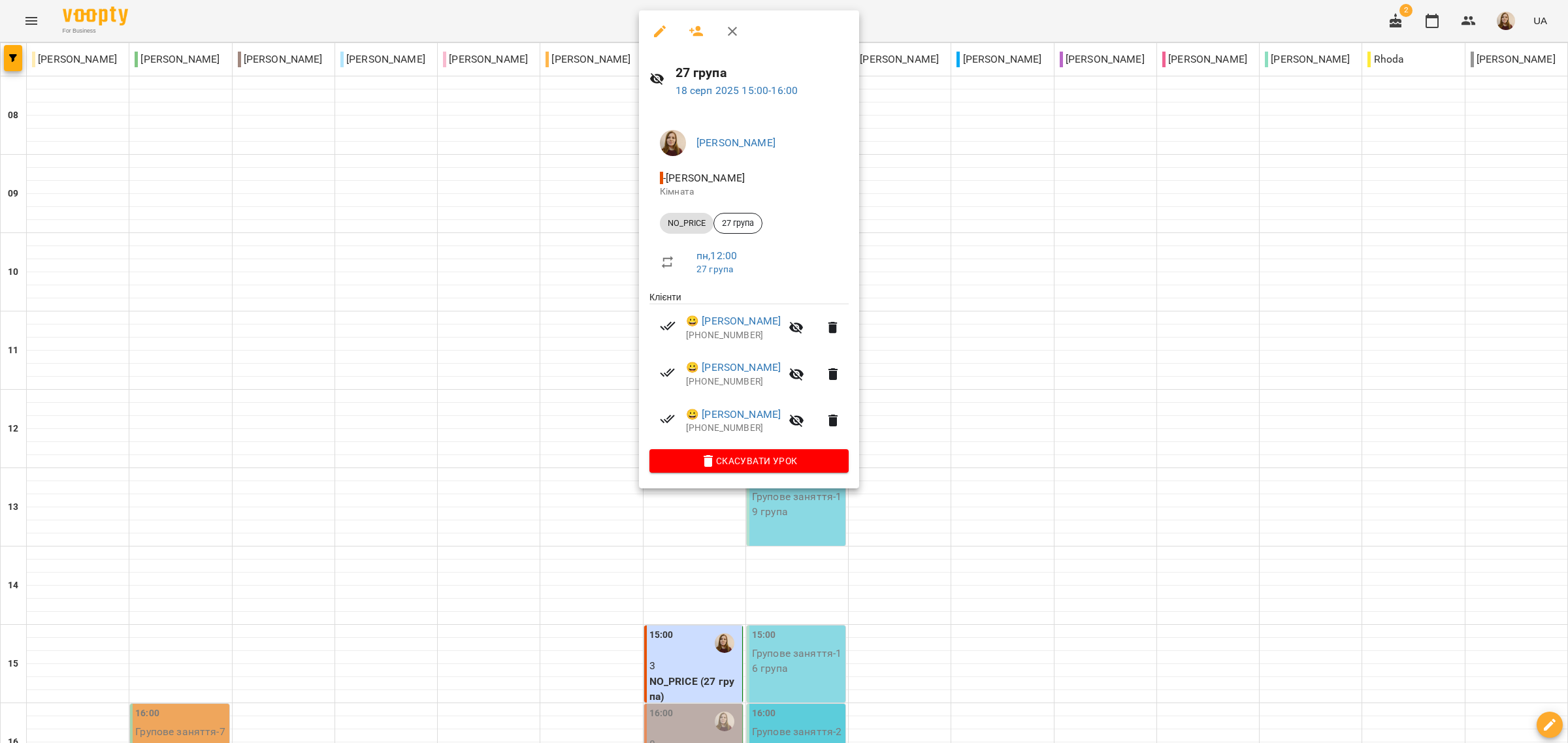
click at [951, 459] on div at bounding box center [784, 371] width 1568 height 743
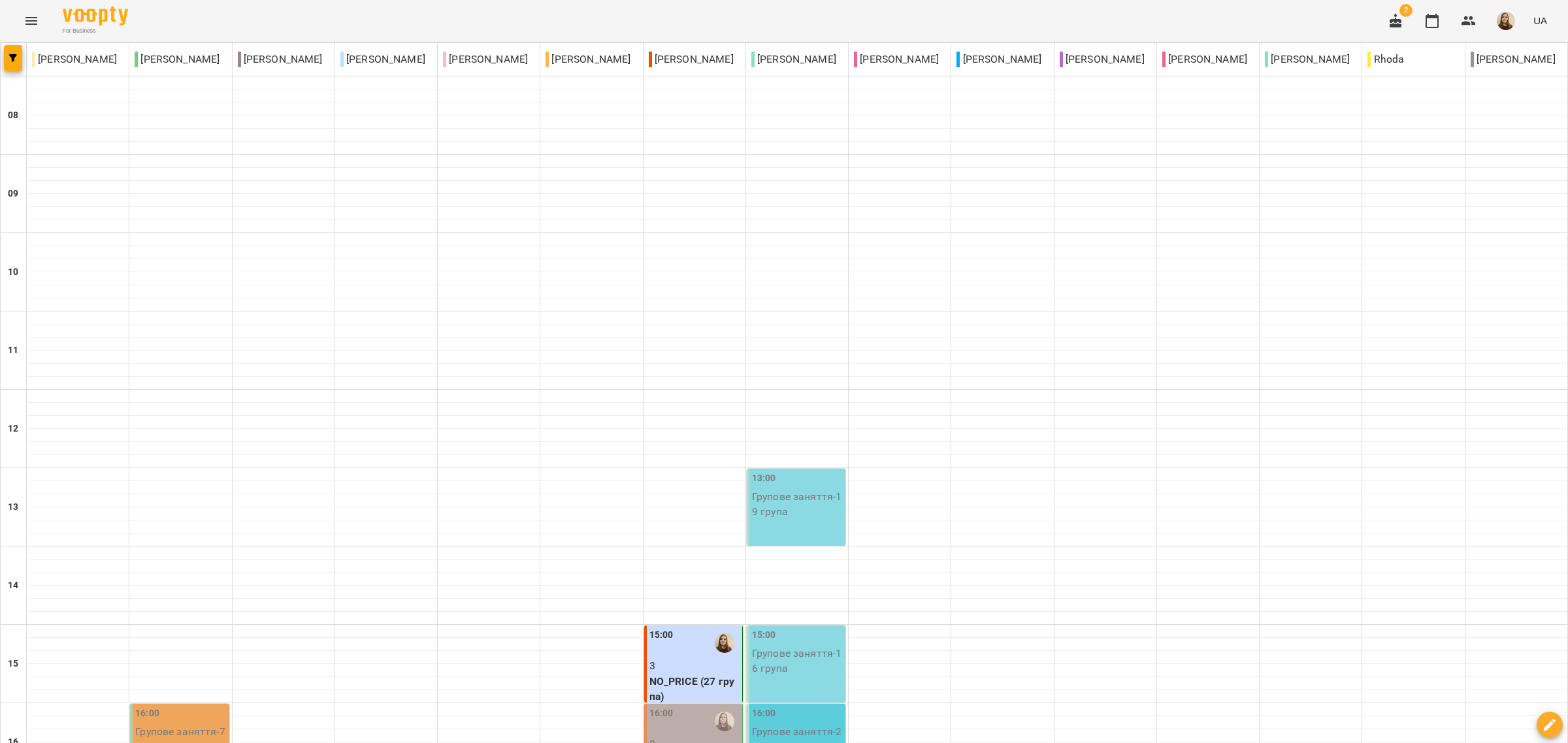
click at [681, 707] on div "16:00" at bounding box center [694, 722] width 90 height 30
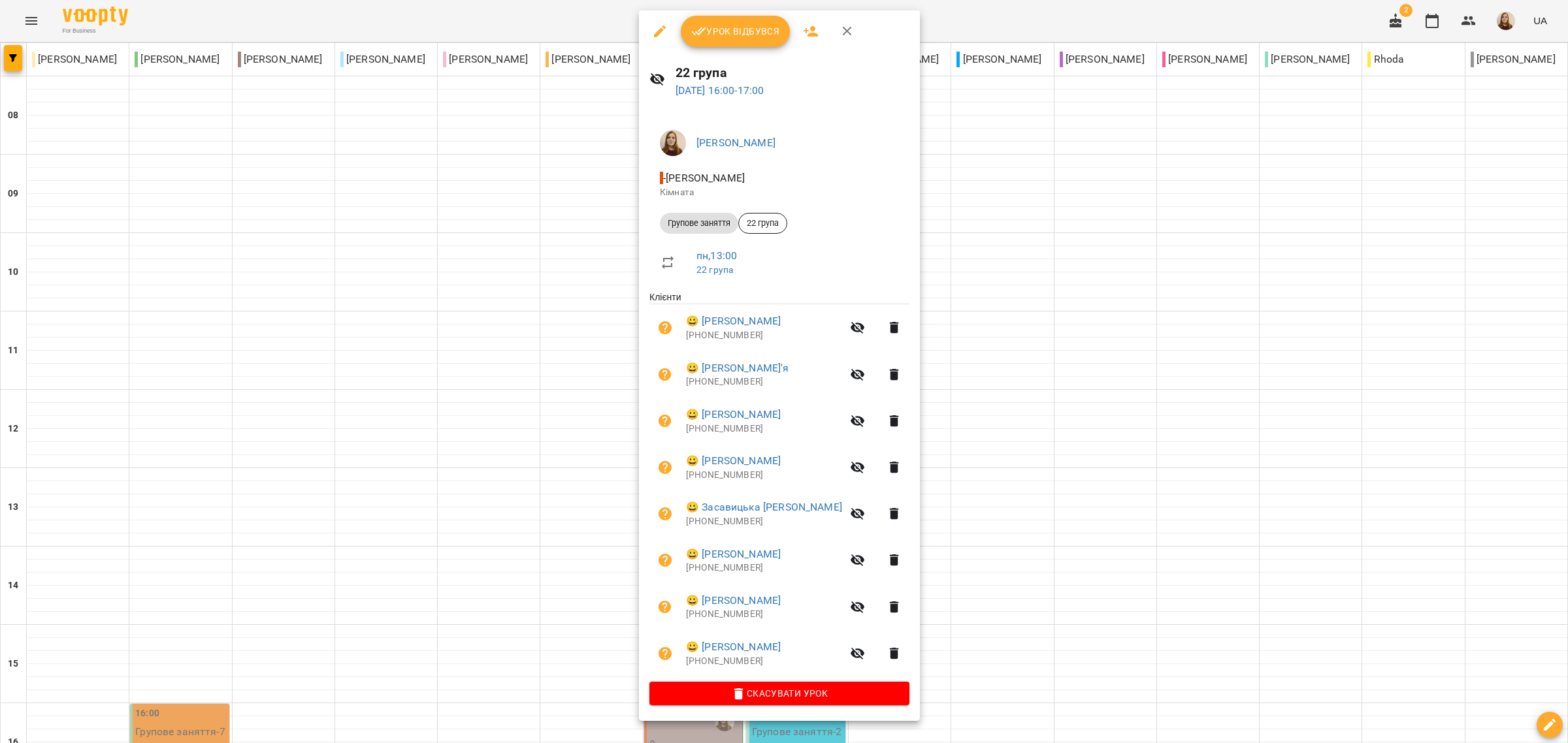
click at [850, 376] on icon "button" at bounding box center [858, 375] width 16 height 16
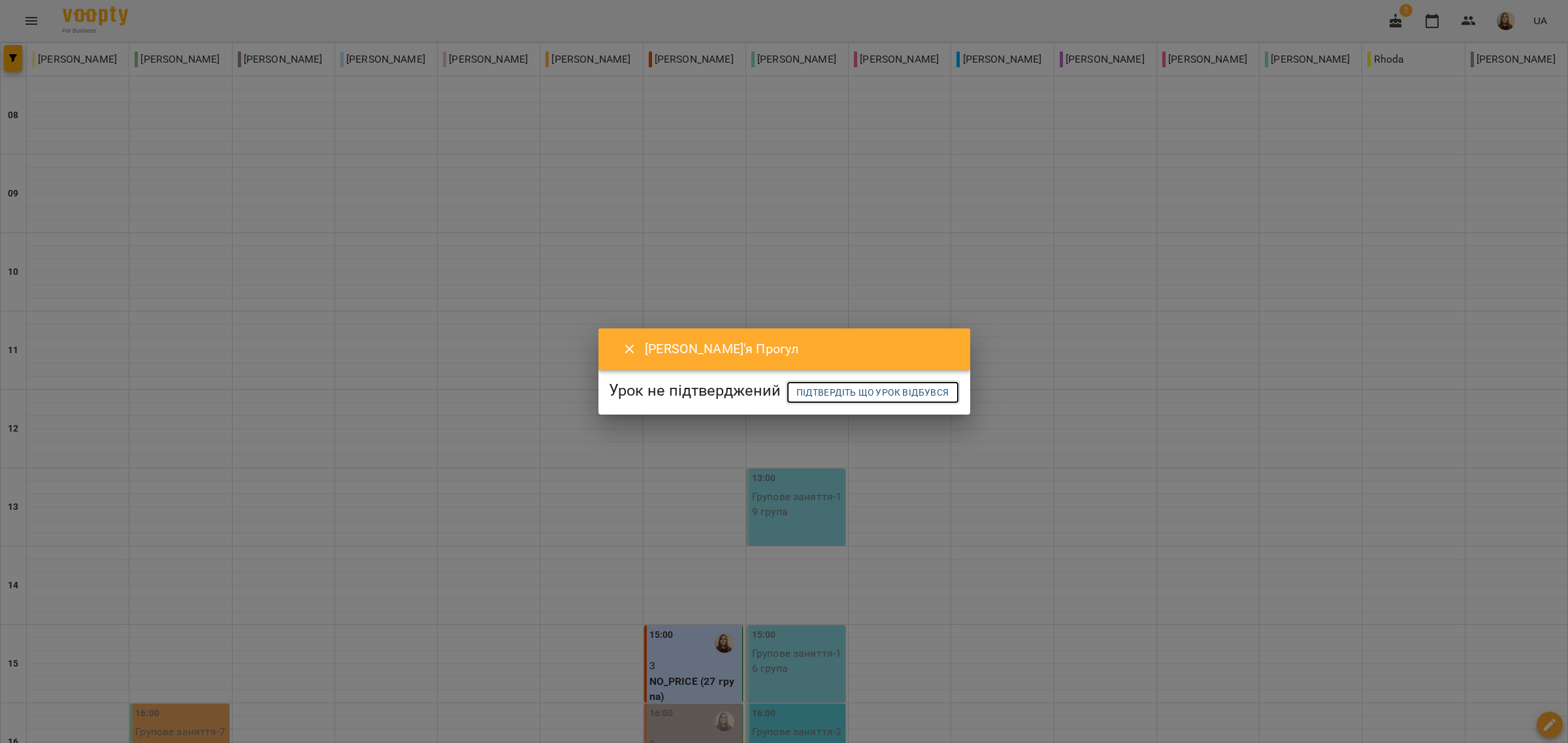
click at [796, 400] on span "Підтвердіть що урок відбувся" at bounding box center [872, 393] width 153 height 16
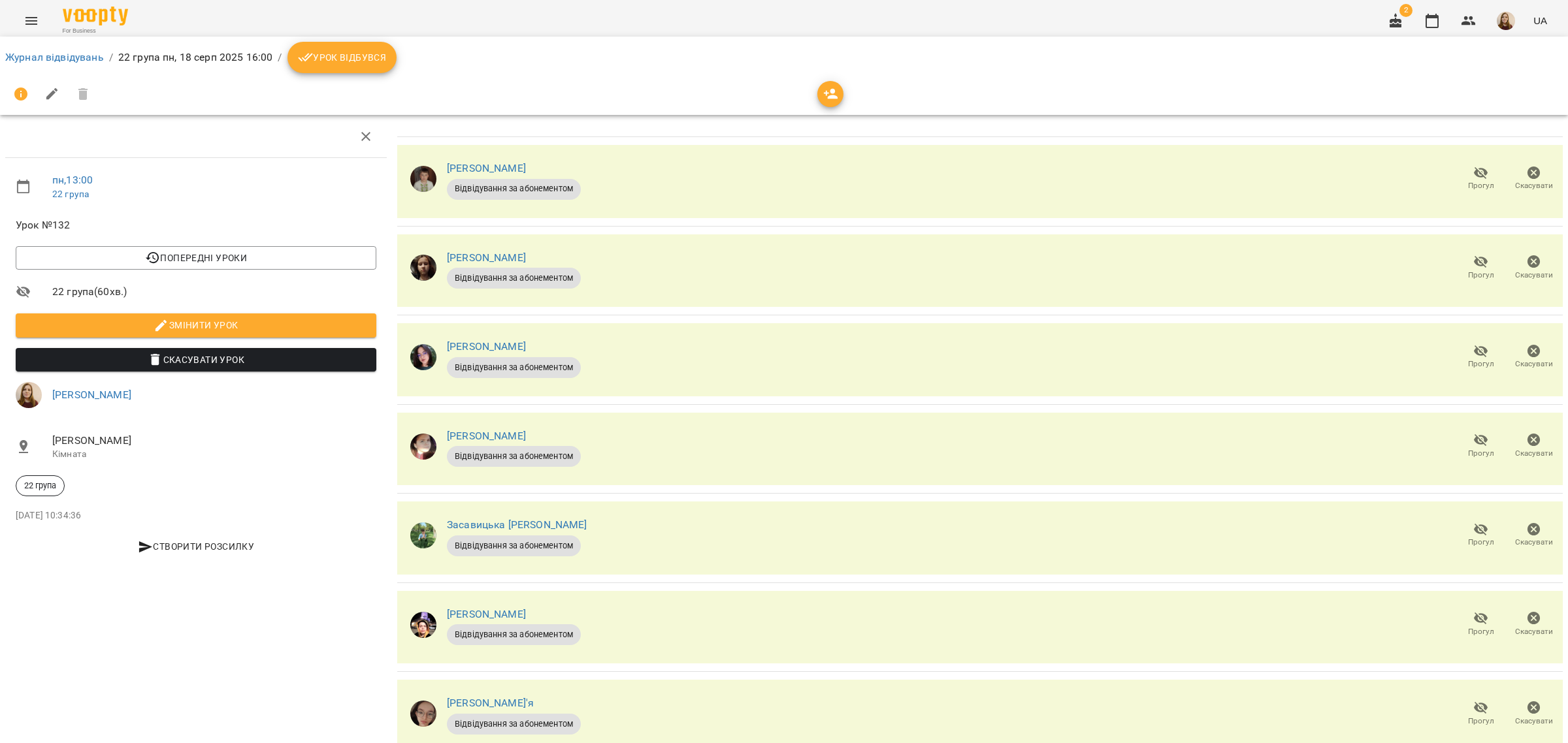
click at [351, 64] on span "Урок відбувся" at bounding box center [342, 58] width 89 height 16
click at [1473, 436] on icon "button" at bounding box center [1480, 440] width 14 height 12
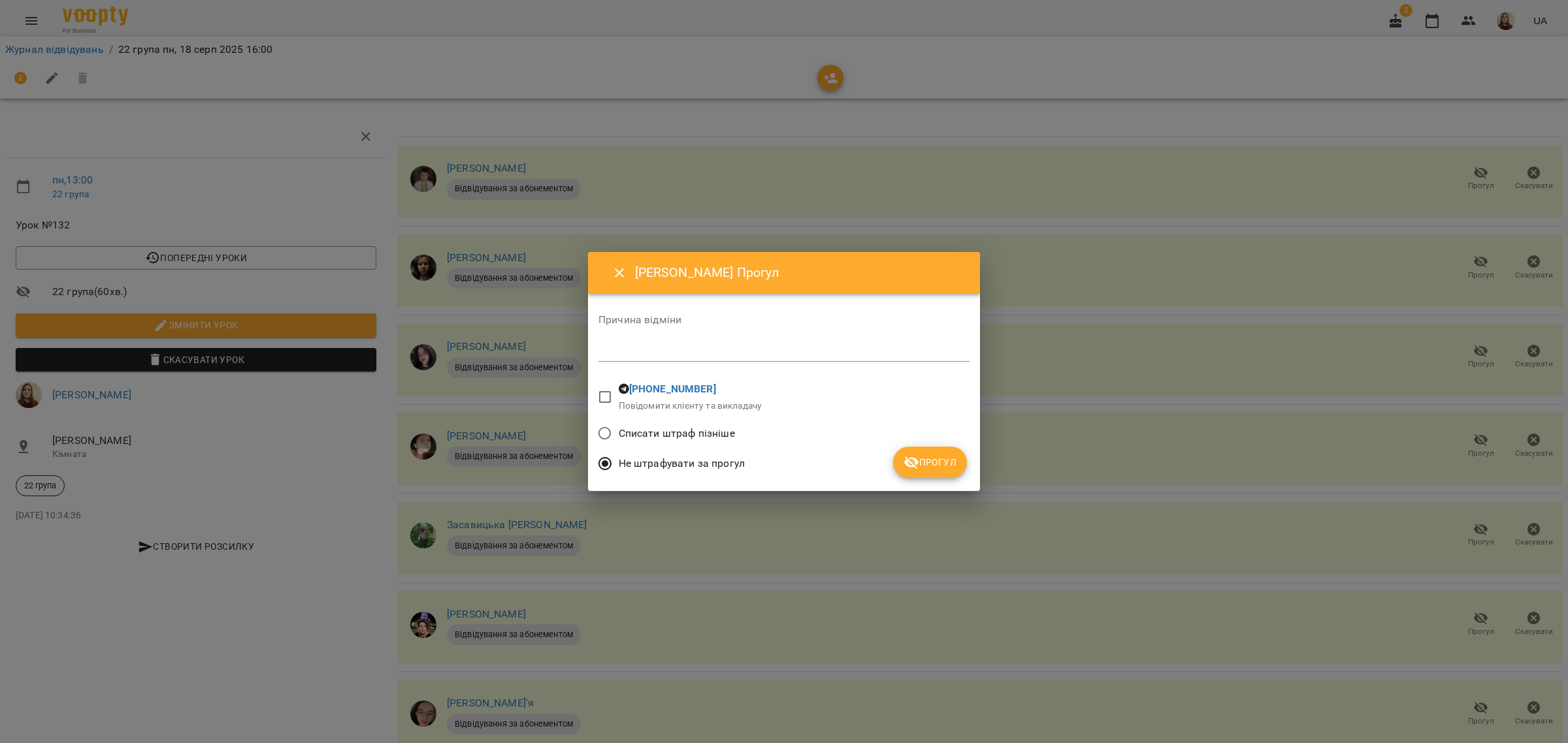
click at [941, 458] on span "Прогул" at bounding box center [929, 463] width 53 height 16
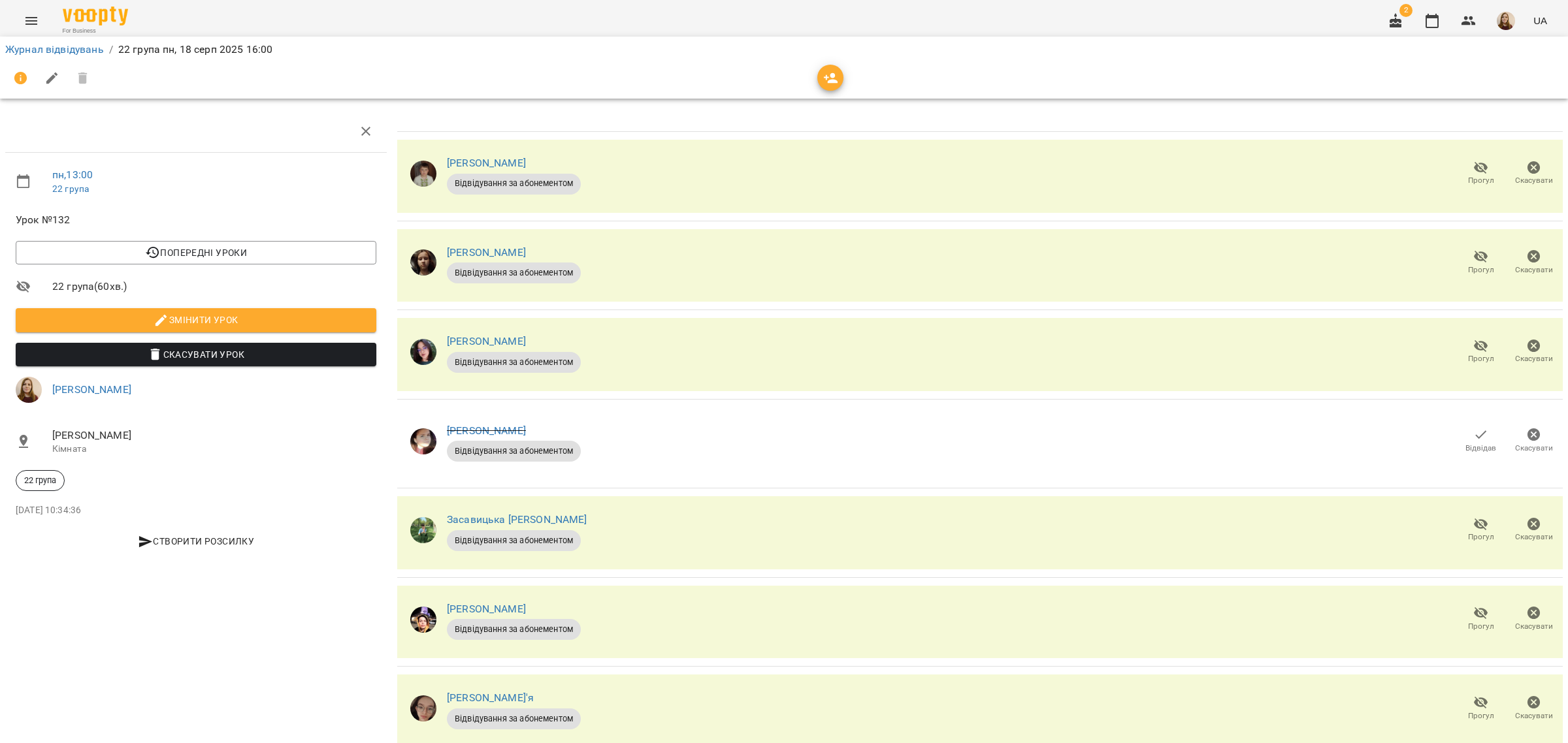
scroll to position [131, 0]
click at [1473, 519] on icon "button" at bounding box center [1480, 525] width 14 height 12
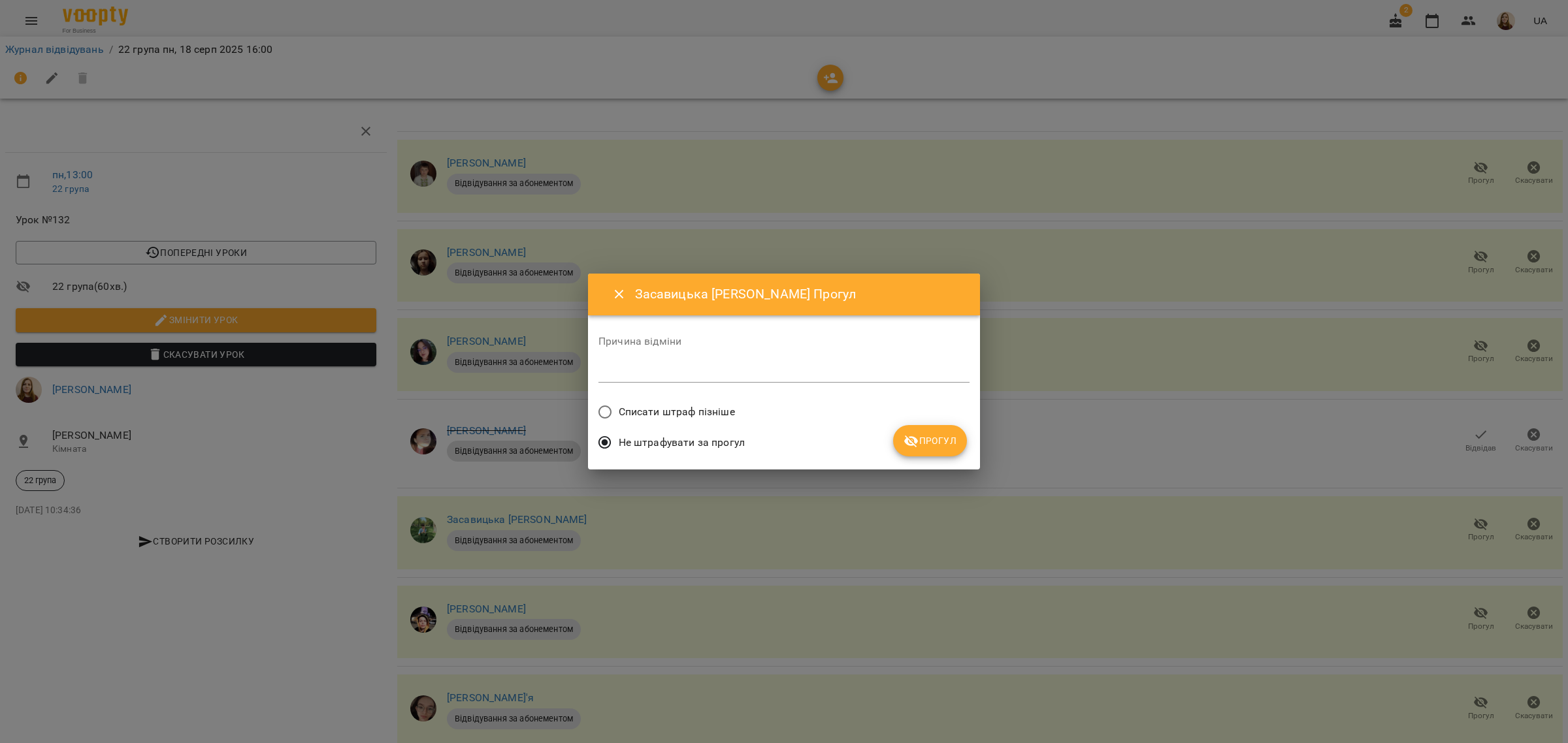
click at [955, 436] on span "Прогул" at bounding box center [929, 441] width 53 height 16
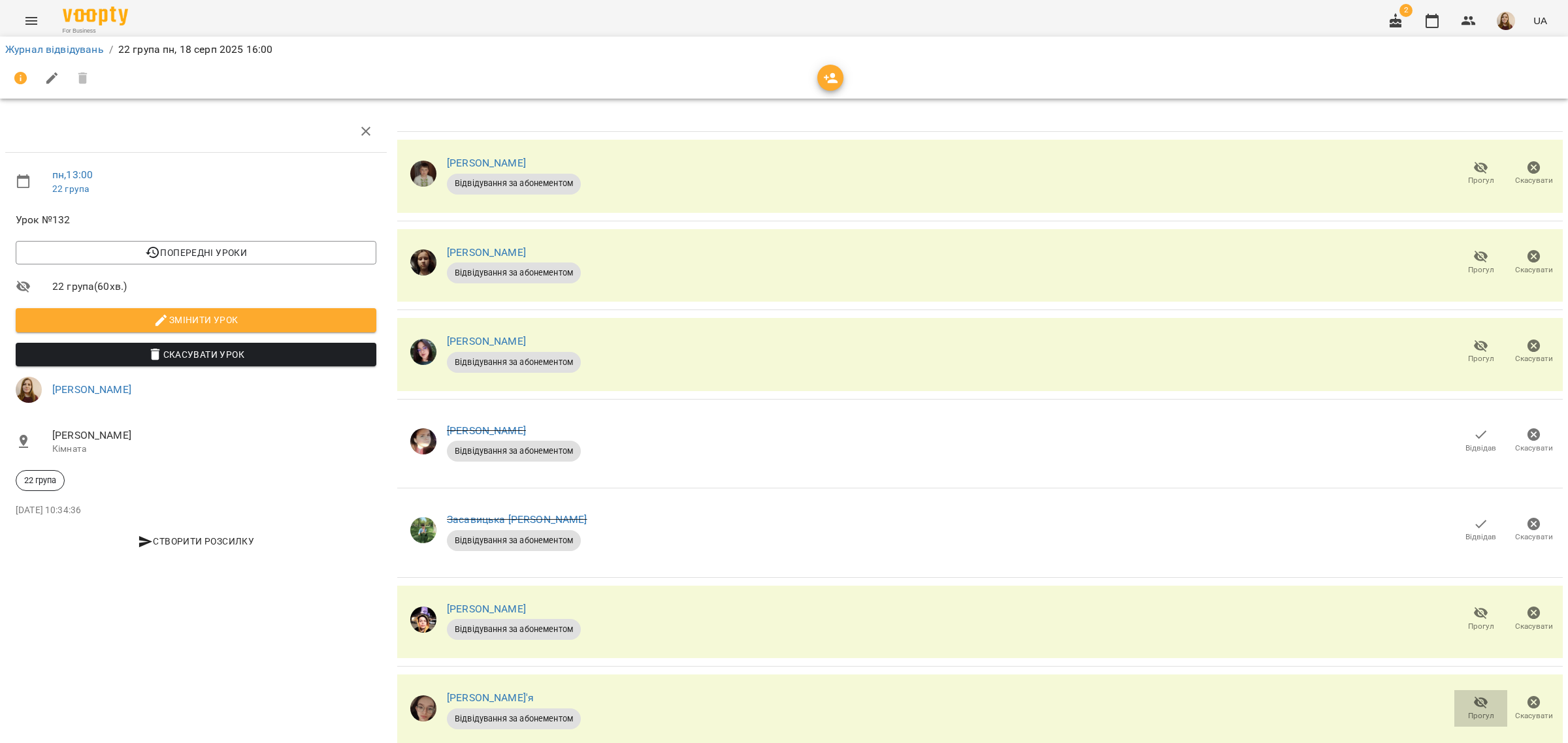
click at [1468, 711] on span "Прогул" at bounding box center [1481, 716] width 26 height 11
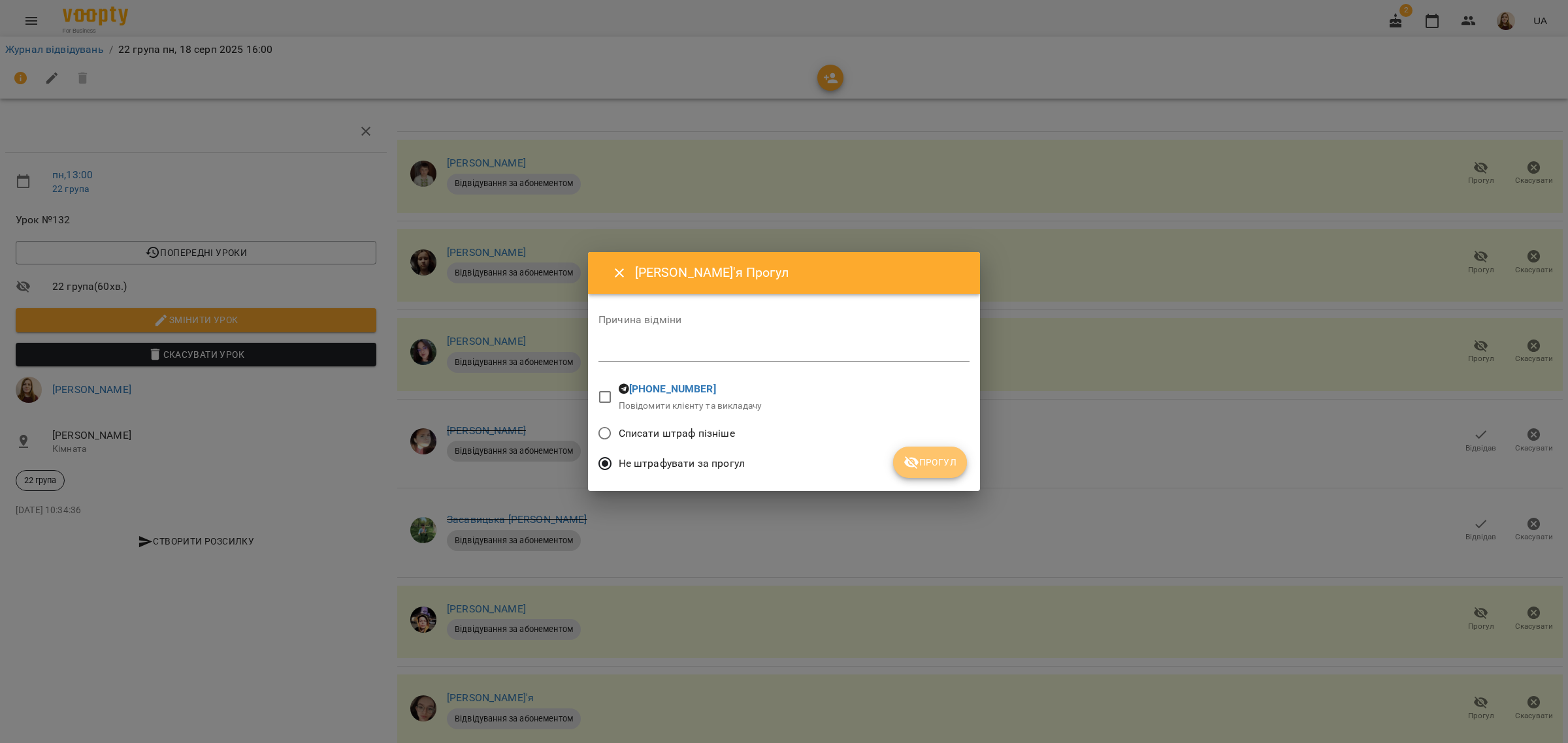
click at [929, 451] on button "Прогул" at bounding box center [930, 462] width 74 height 31
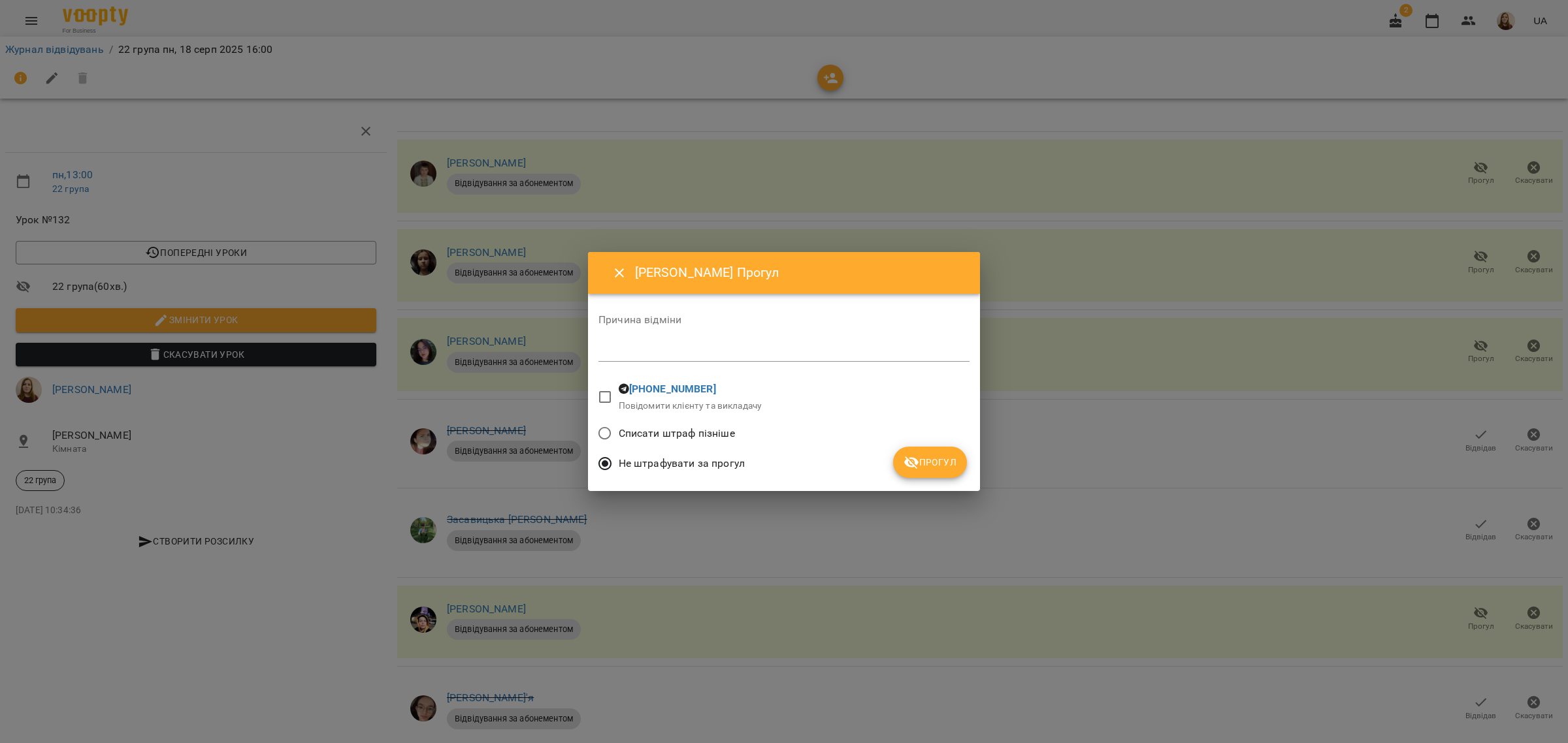
click at [925, 462] on span "Прогул" at bounding box center [929, 463] width 53 height 16
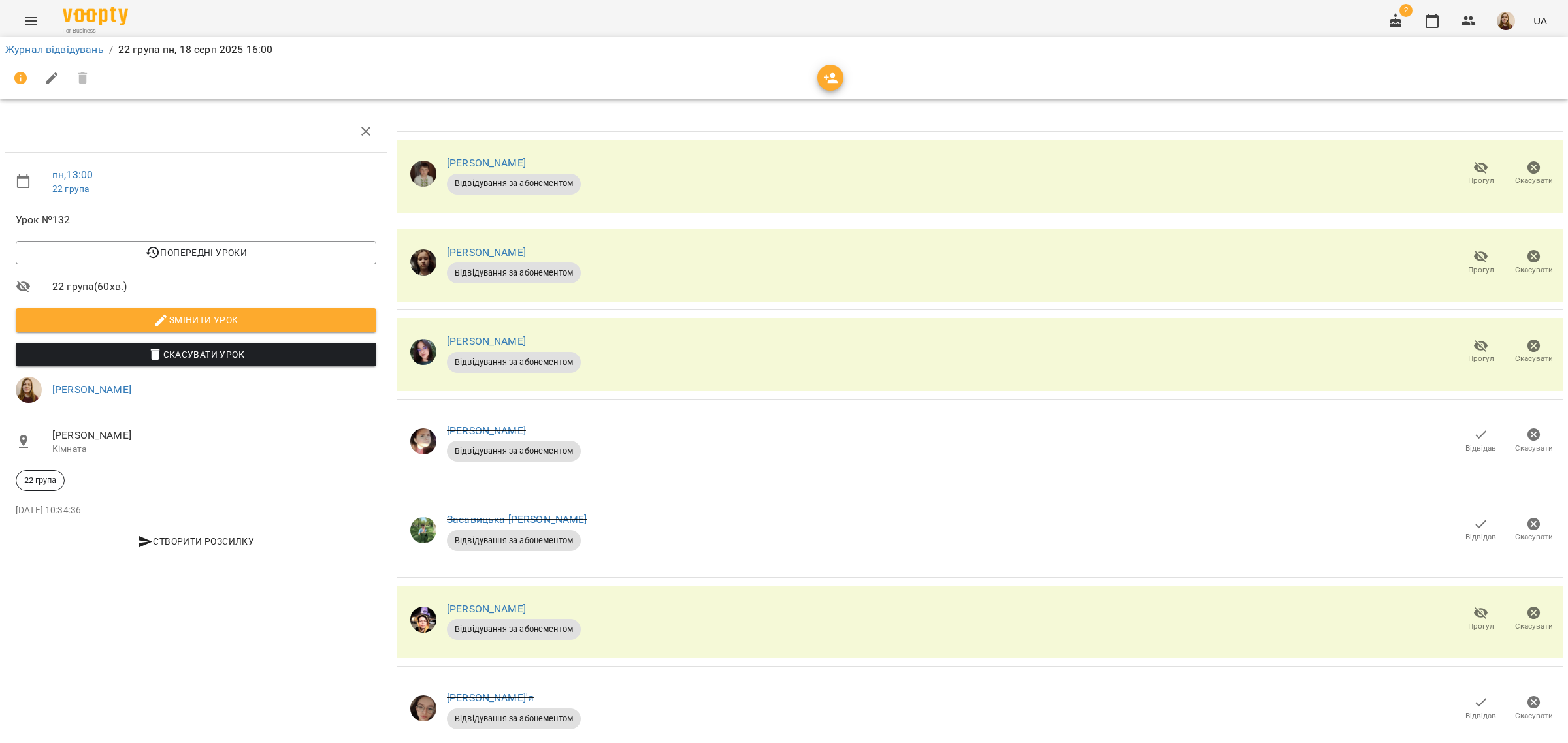
scroll to position [0, 0]
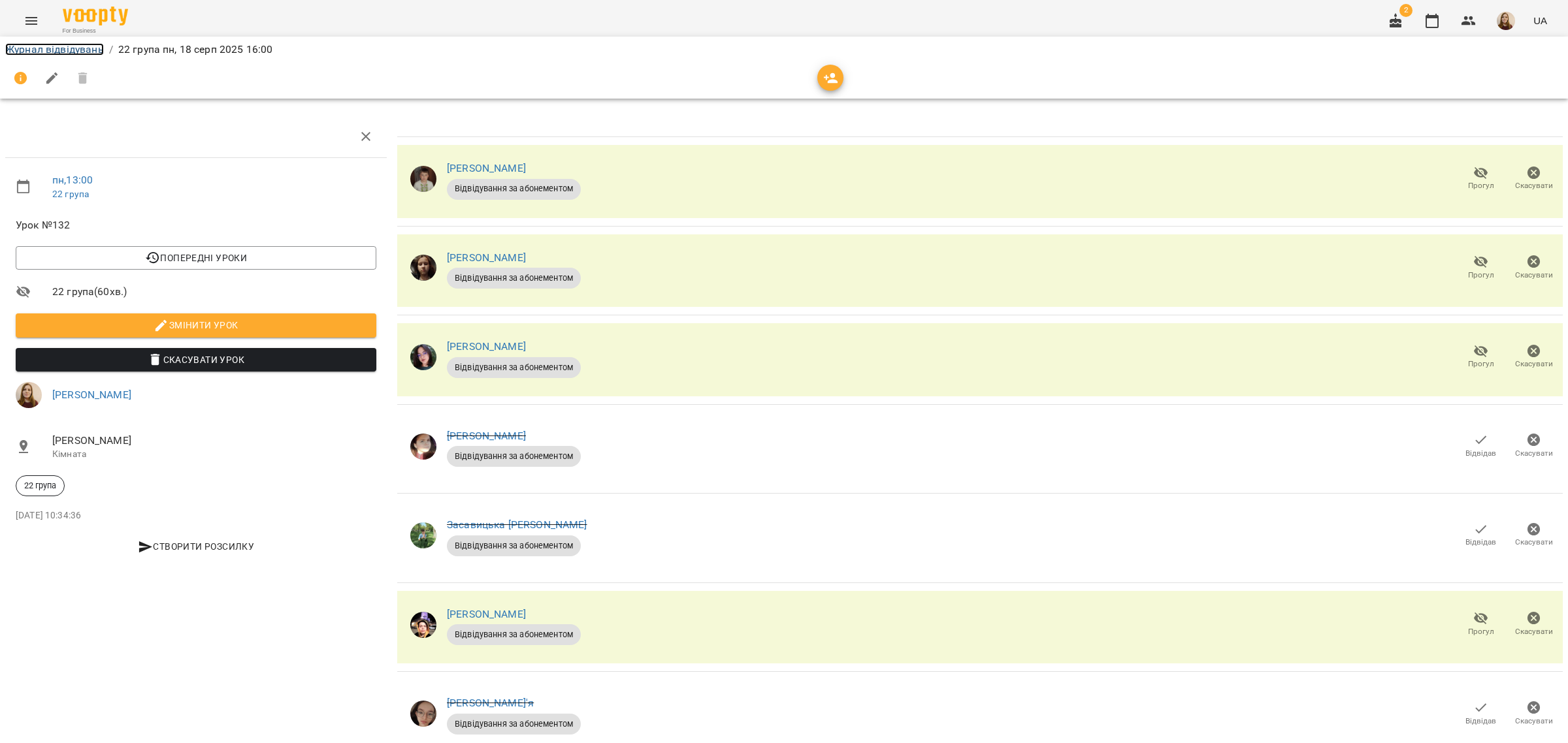
click at [14, 52] on link "Журнал відвідувань" at bounding box center [54, 49] width 99 height 12
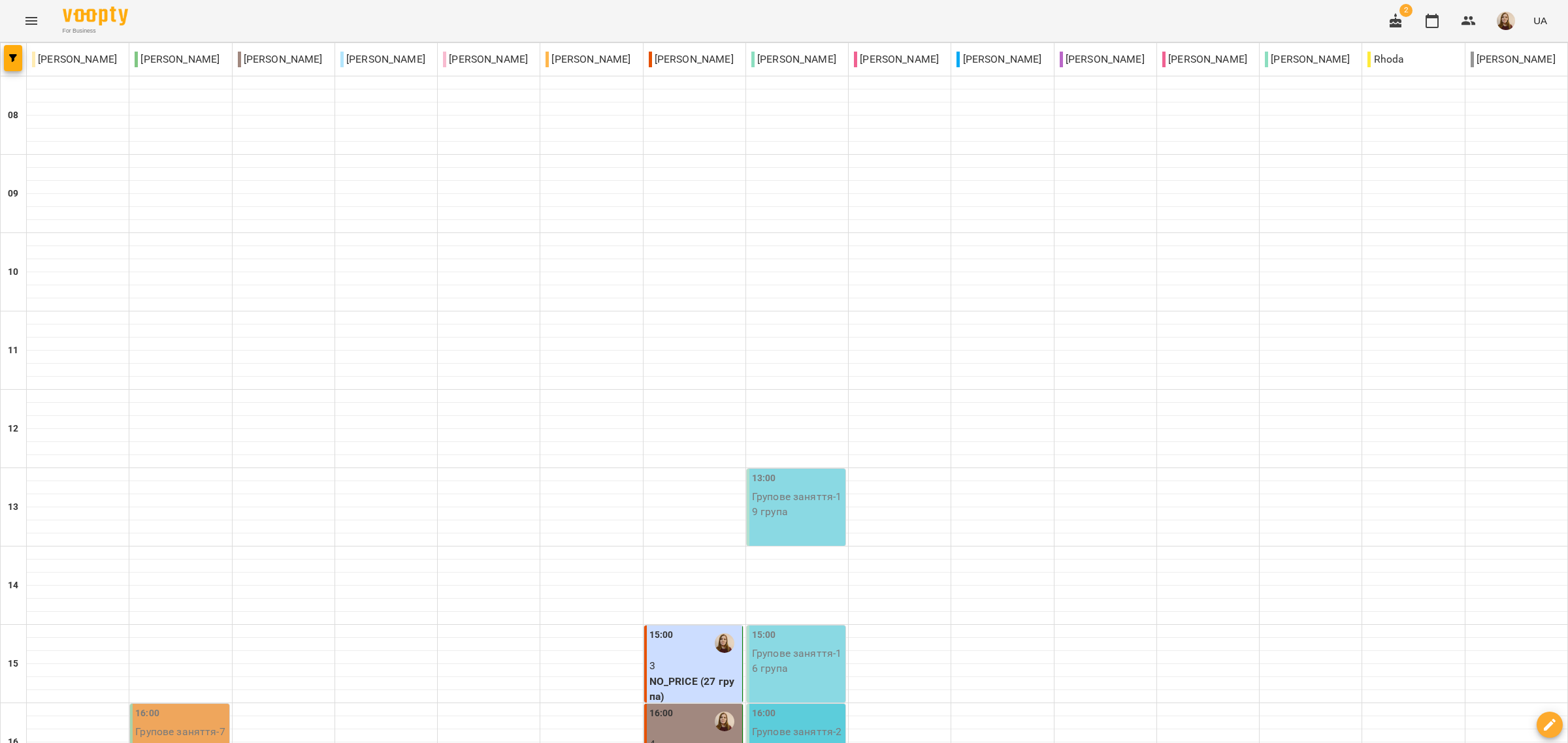
scroll to position [408, 0]
click at [691, 737] on p "4" at bounding box center [694, 745] width 90 height 16
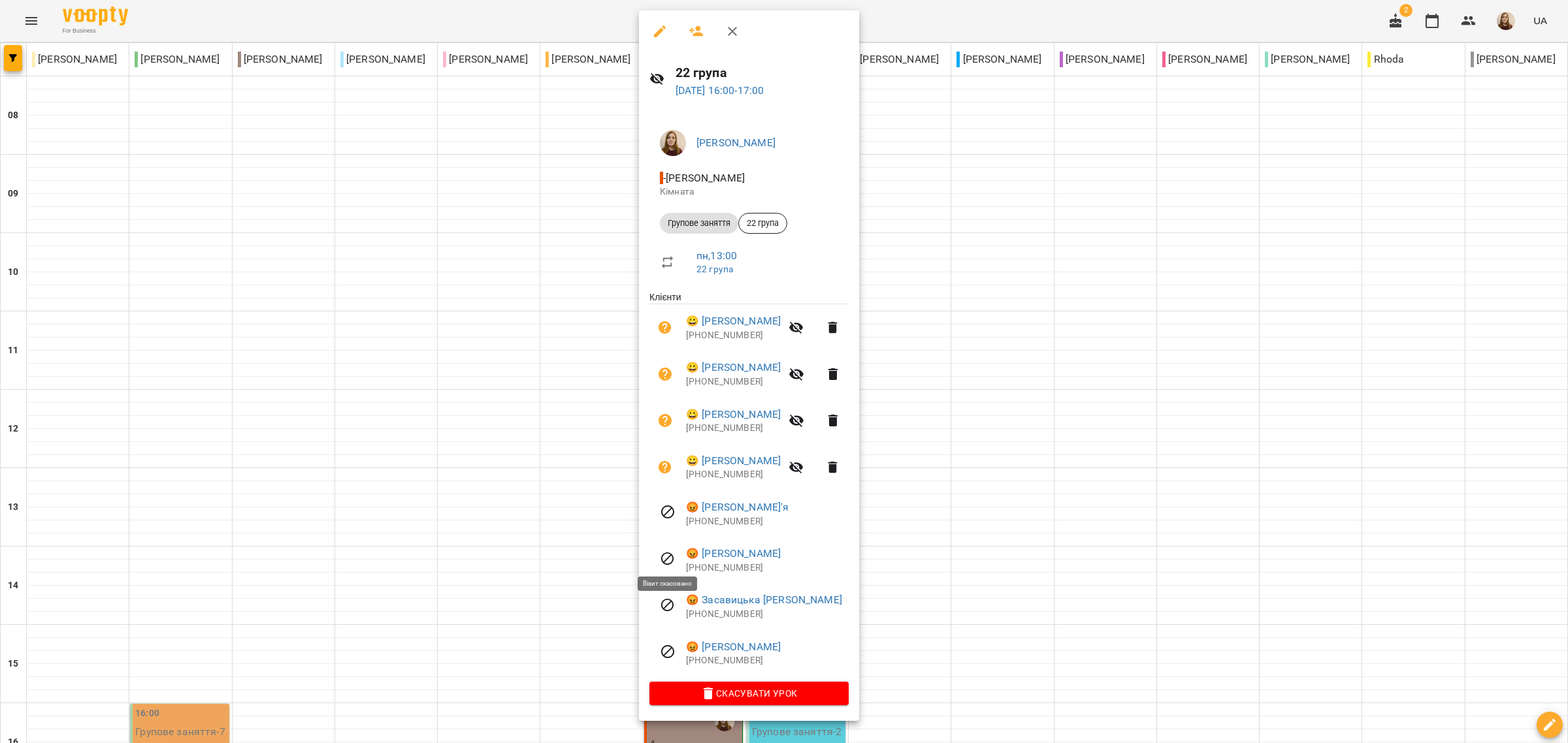
click at [671, 556] on icon at bounding box center [667, 558] width 13 height 13
click at [771, 555] on link "😡 Марков Володимир" at bounding box center [733, 554] width 95 height 16
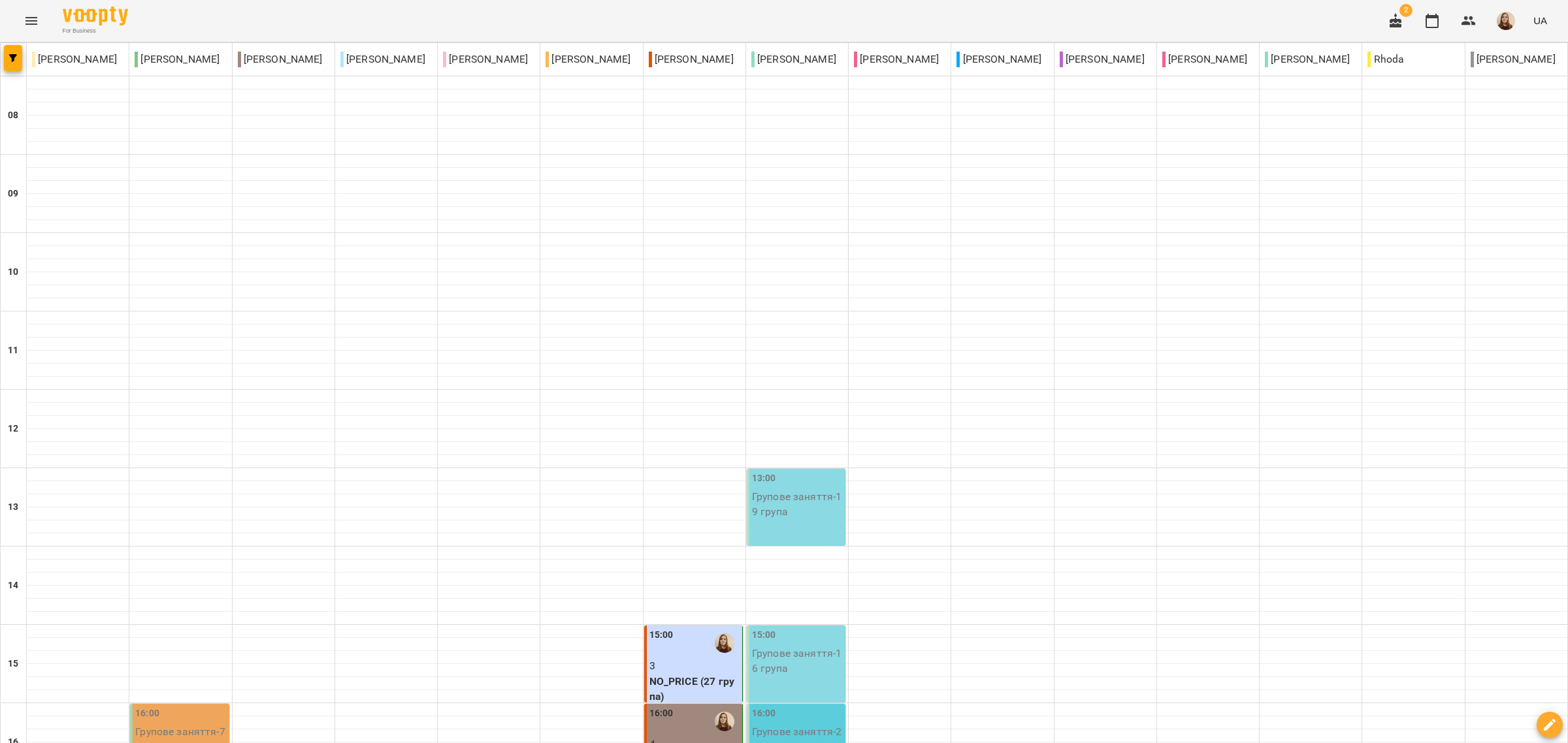
scroll to position [408, 0]
click at [671, 707] on div "16:00" at bounding box center [694, 722] width 90 height 30
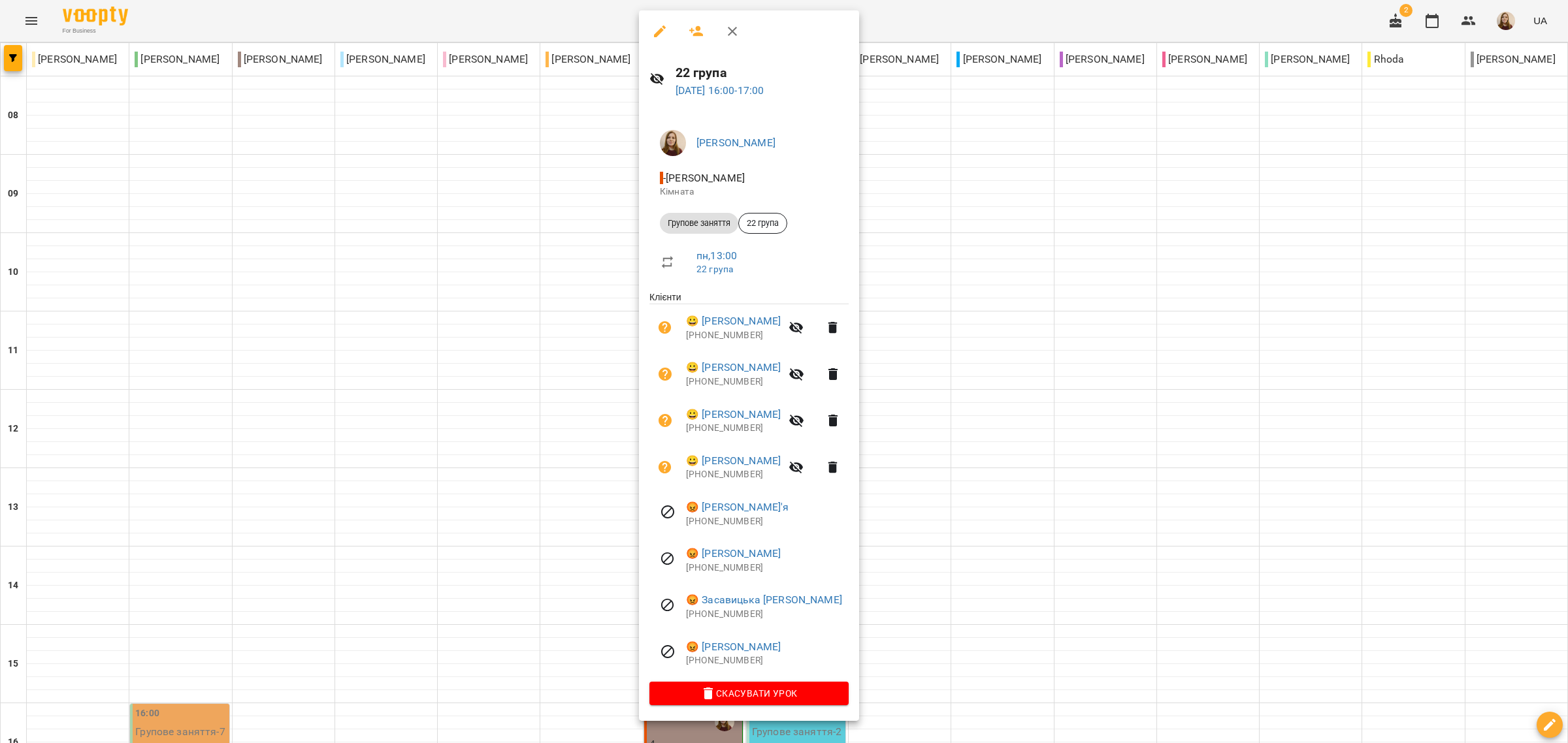
click at [1024, 240] on div at bounding box center [784, 371] width 1568 height 743
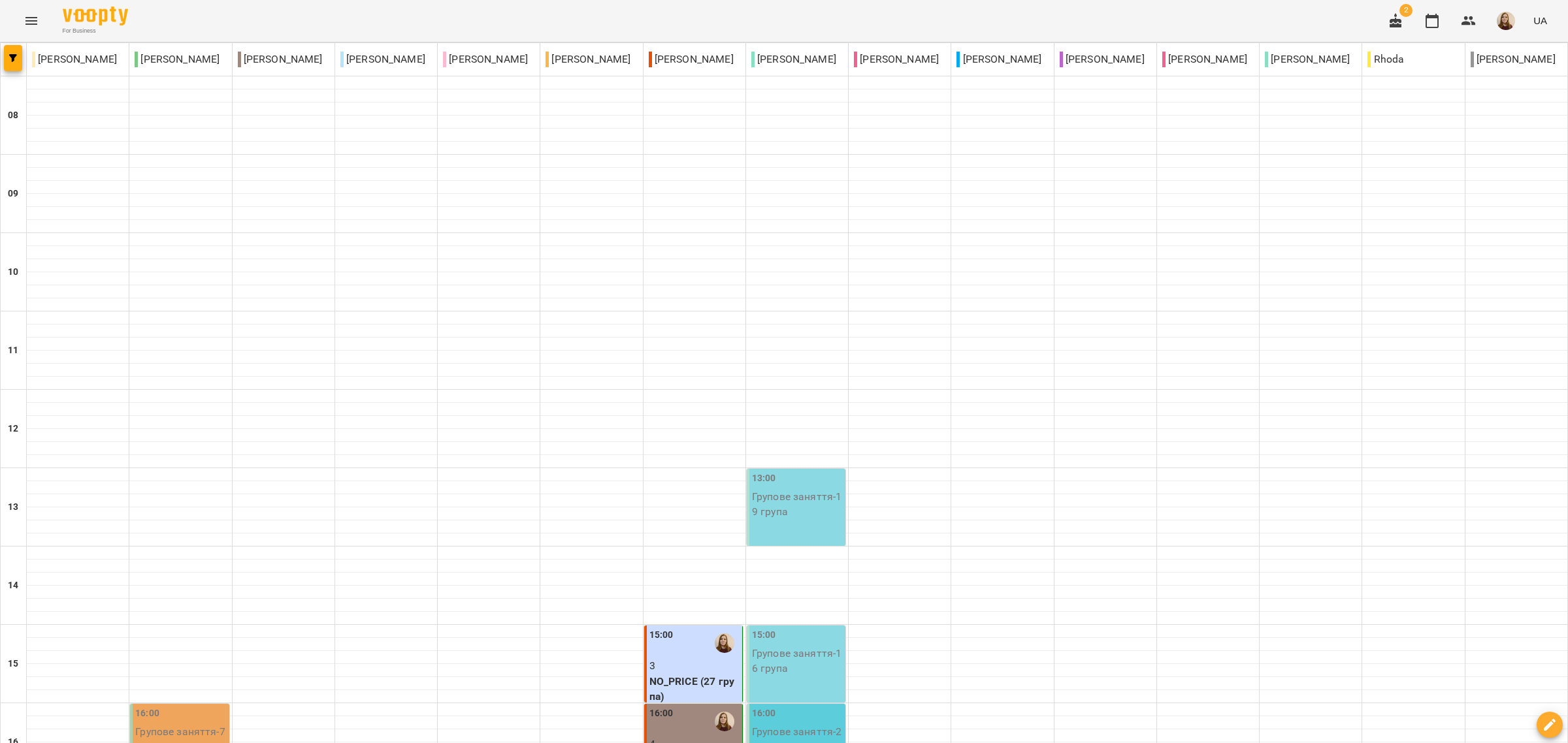
click at [673, 737] on p "4" at bounding box center [694, 745] width 90 height 16
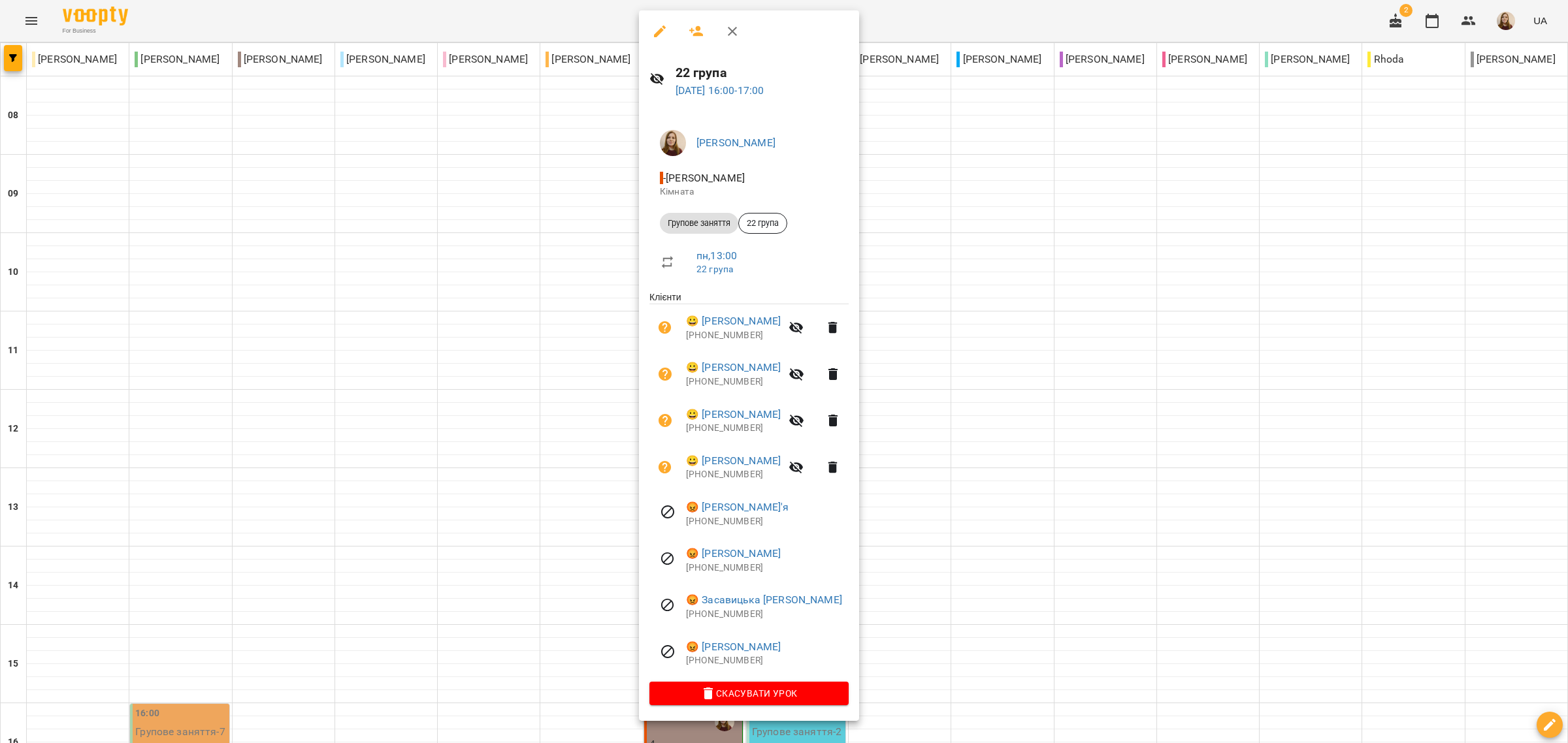
click at [1013, 519] on div at bounding box center [784, 371] width 1568 height 743
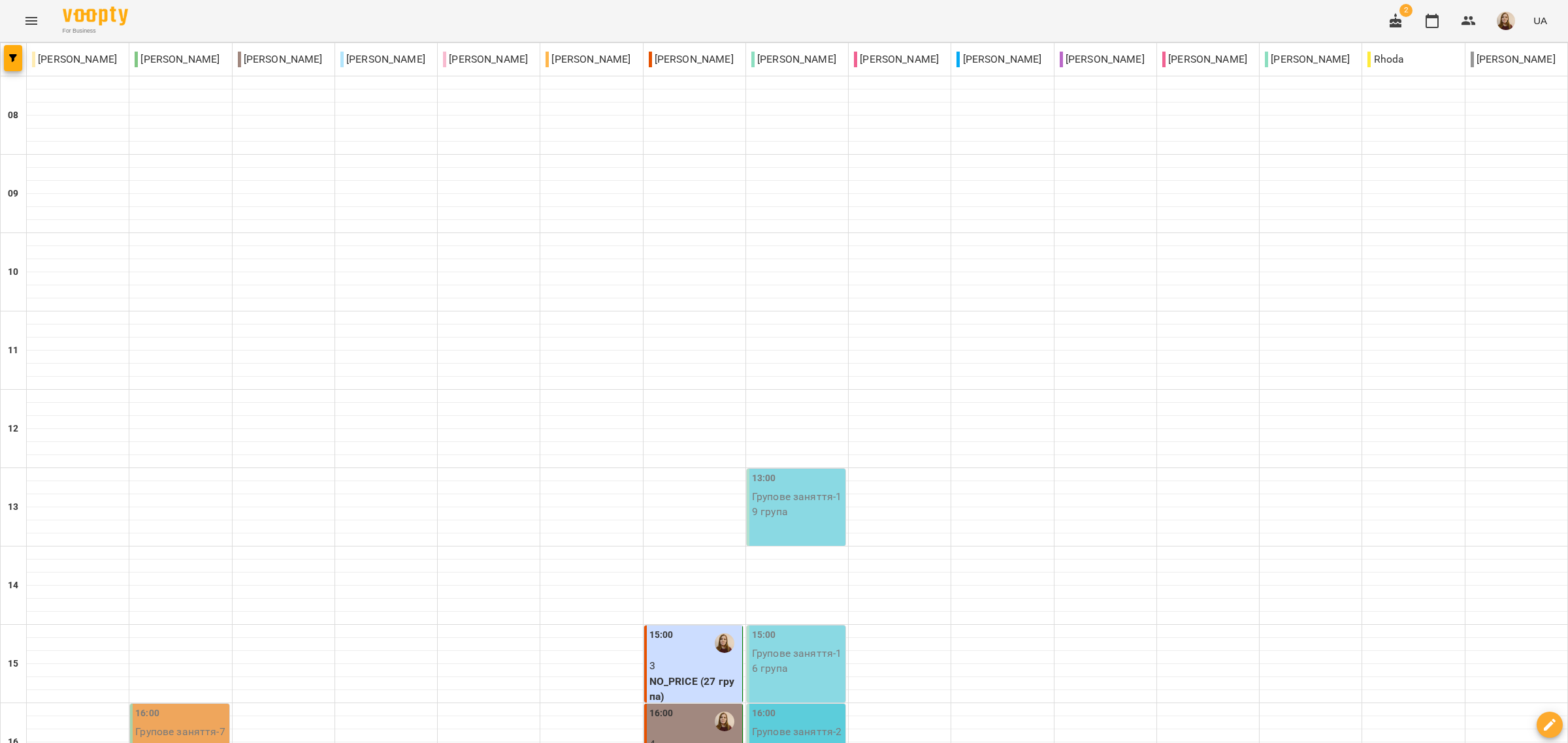
click at [691, 737] on p "4" at bounding box center [694, 745] width 90 height 16
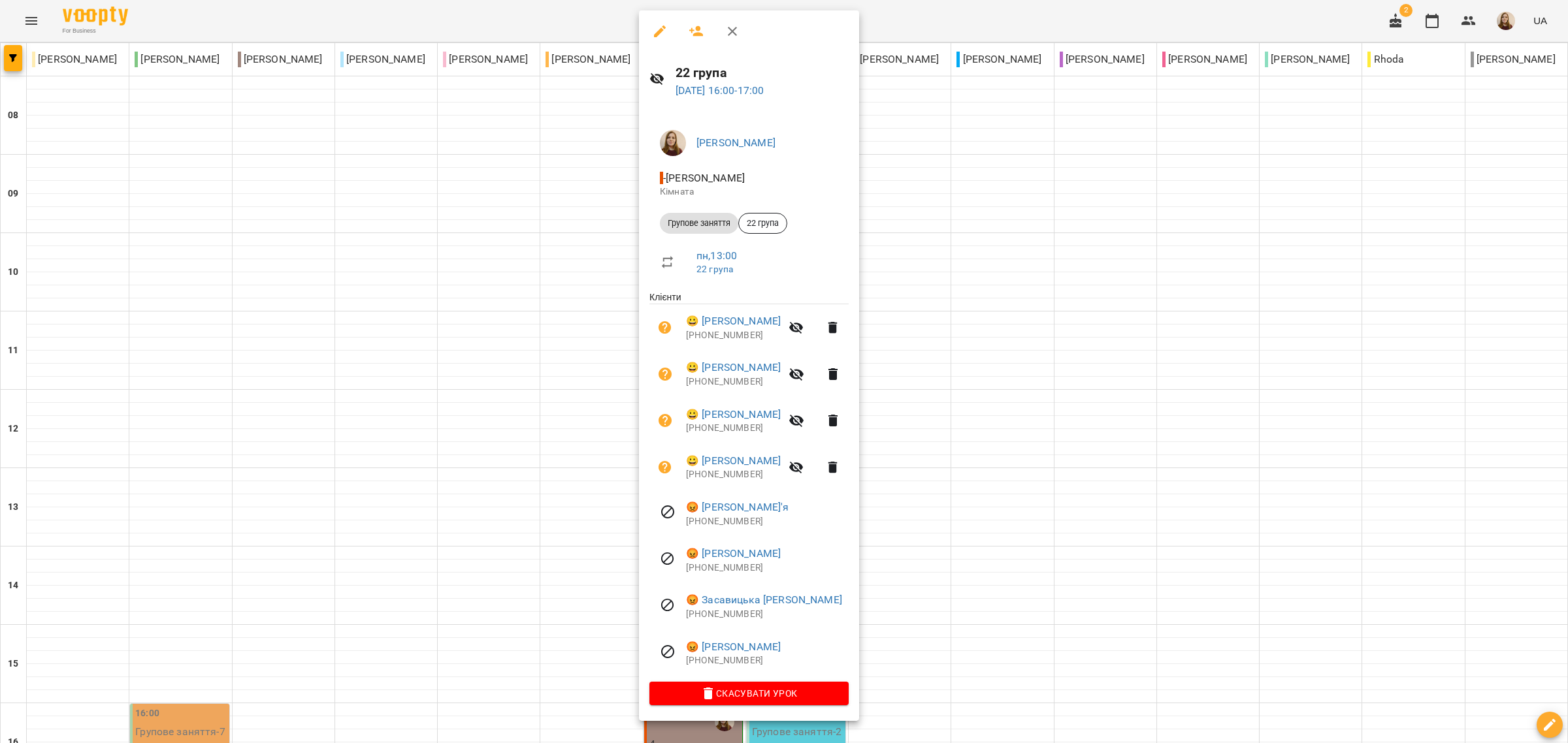
click at [980, 289] on div at bounding box center [784, 371] width 1568 height 743
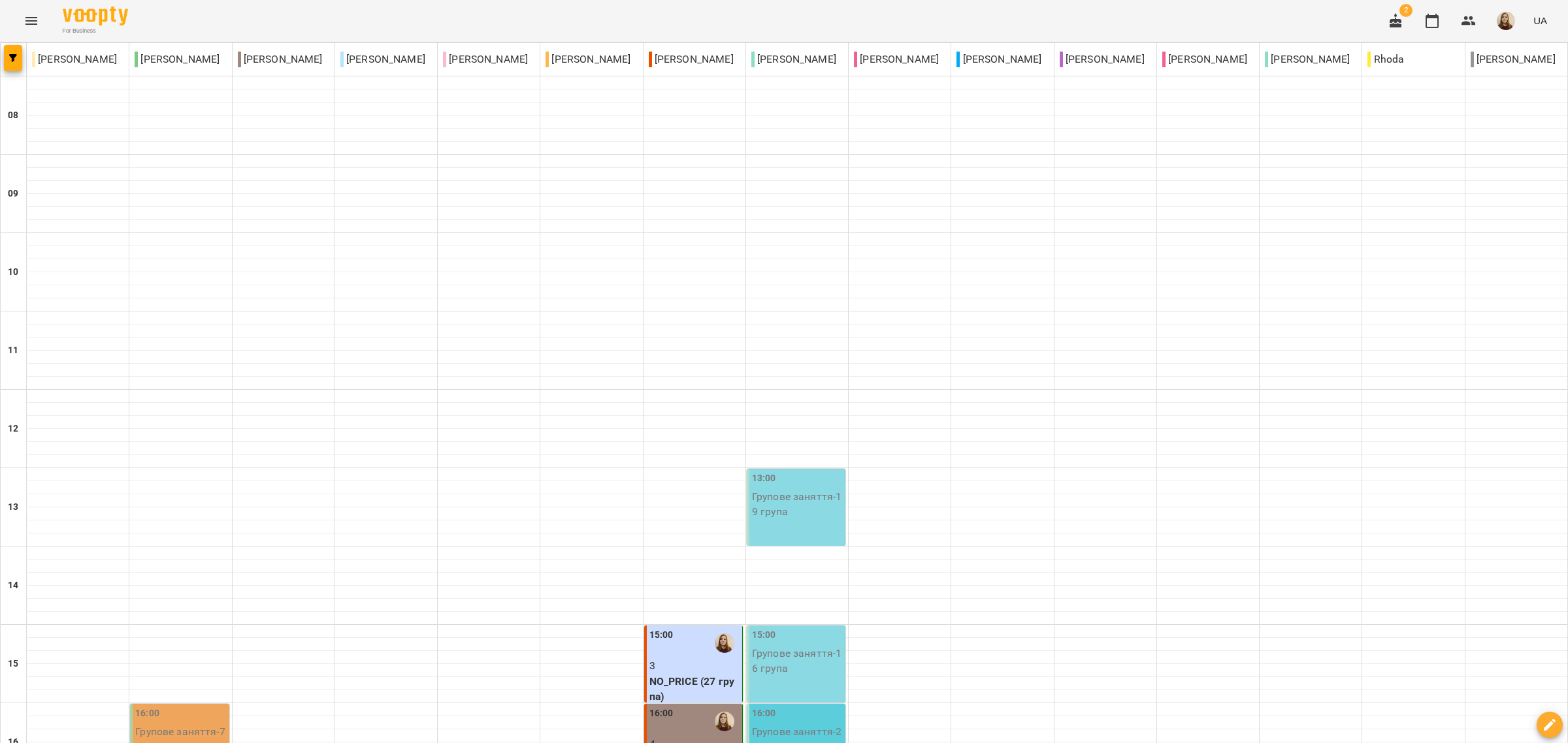
click at [1395, 14] on icon "button" at bounding box center [1395, 21] width 16 height 16
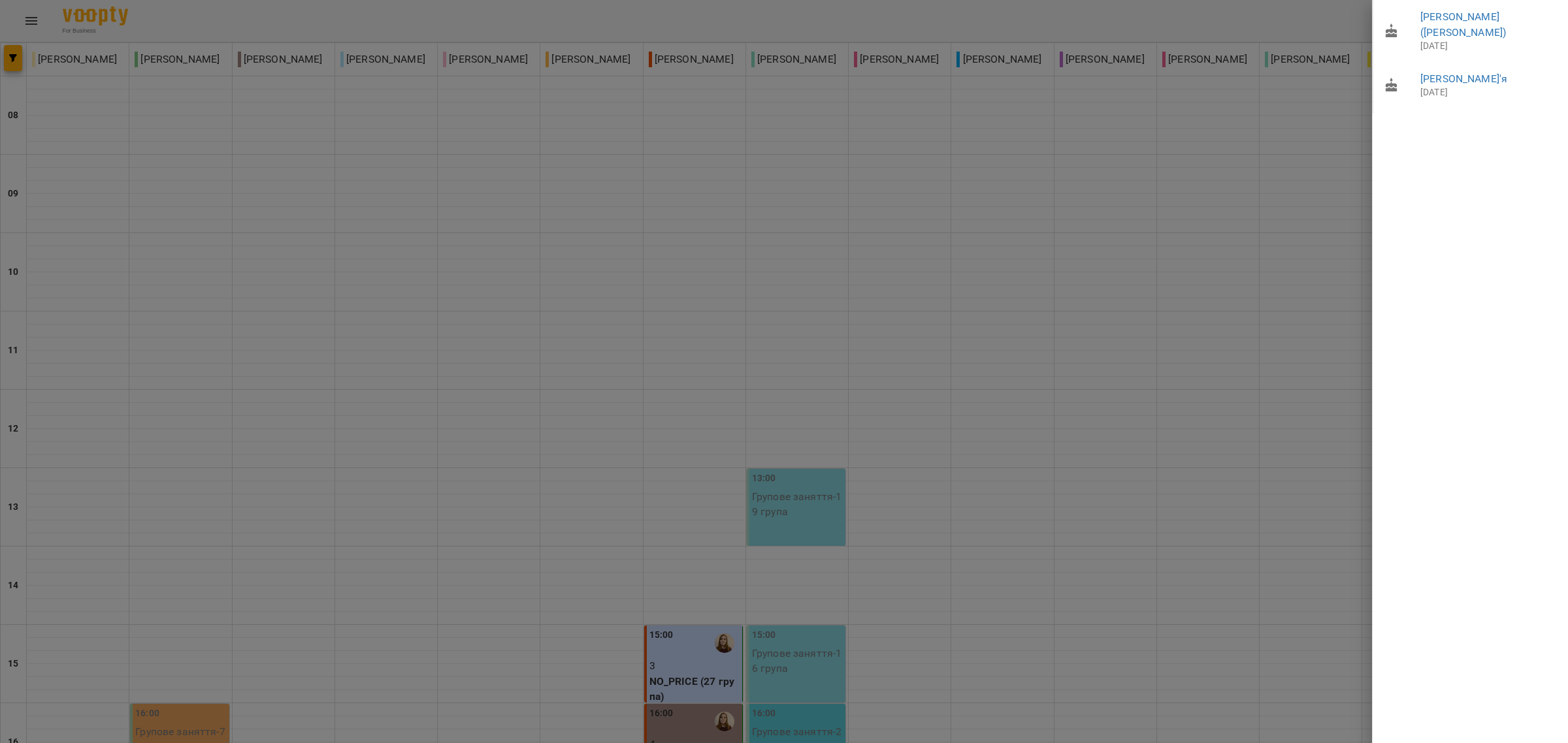
click at [975, 418] on div at bounding box center [784, 371] width 1568 height 743
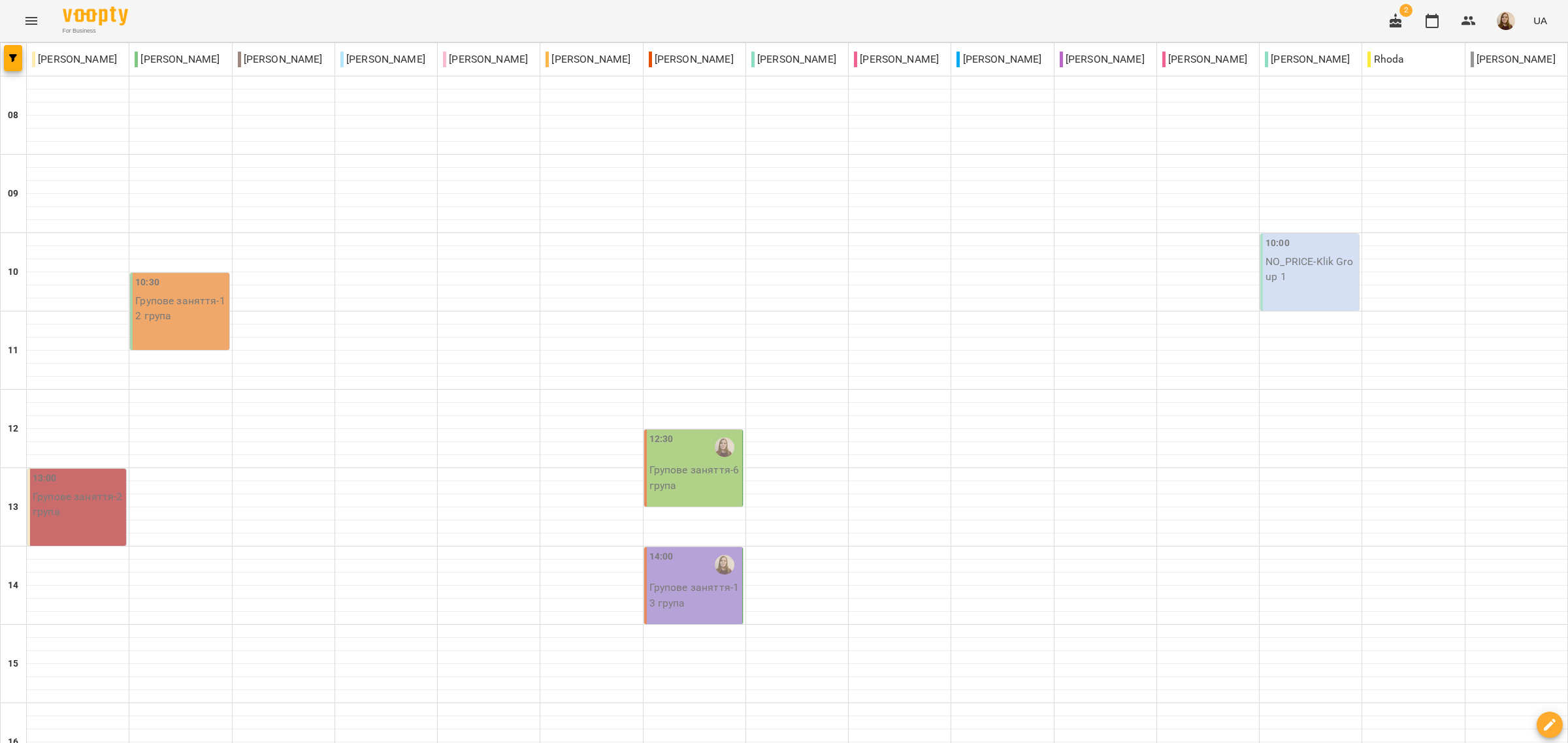
scroll to position [163, 0]
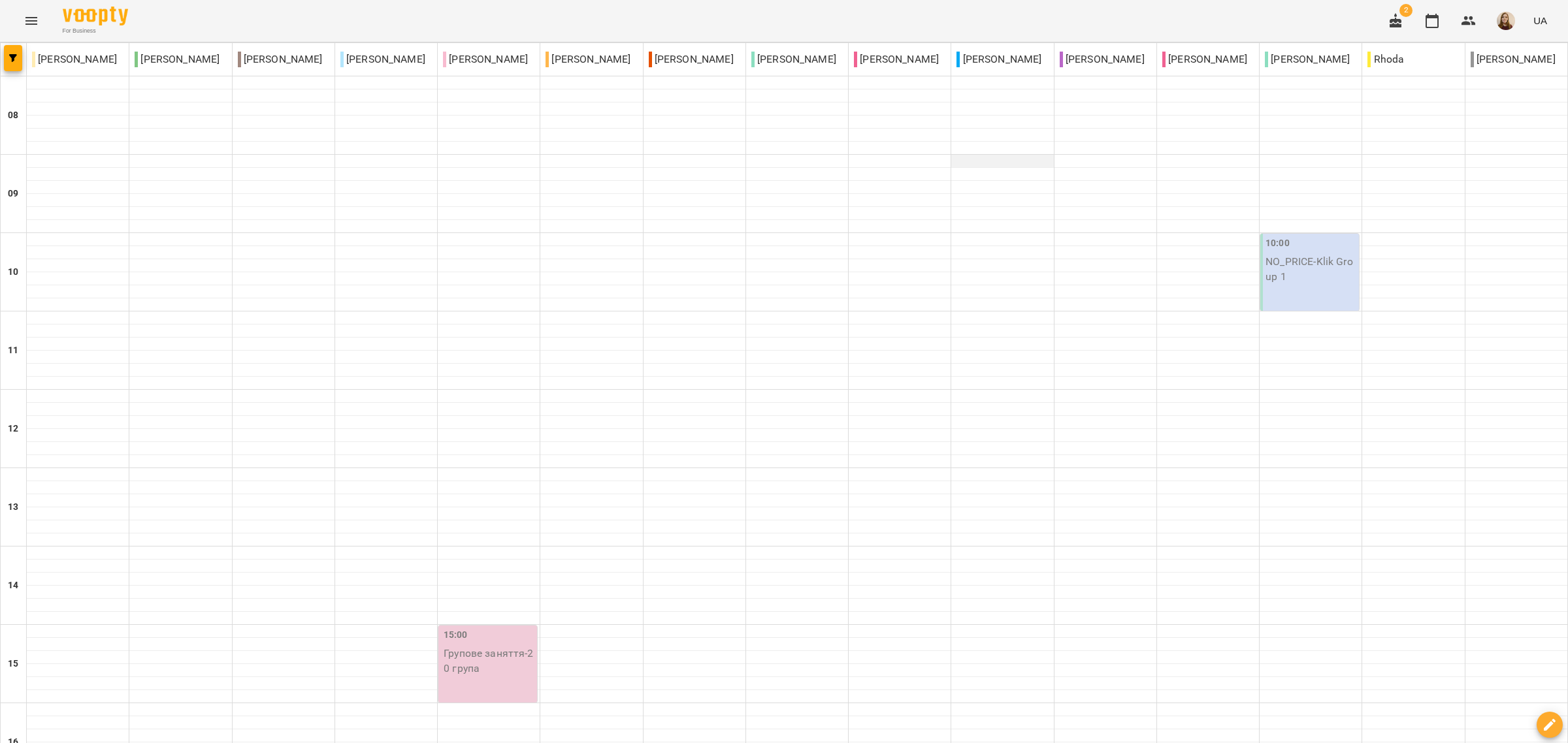
scroll to position [0, 0]
